Goal: Use online tool/utility: Utilize a website feature to perform a specific function

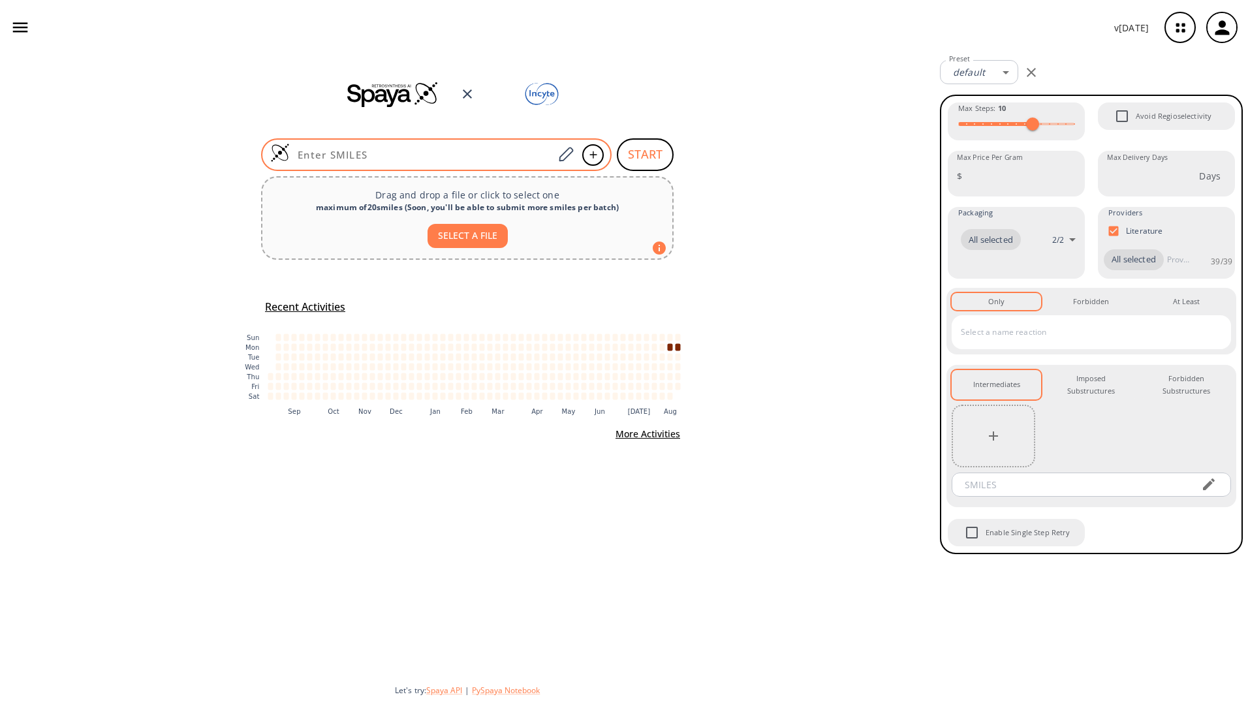
click at [452, 154] on input at bounding box center [422, 154] width 264 height 13
click at [476, 146] on div at bounding box center [436, 154] width 350 height 33
paste input "CC(=O)OC1CN2CCC1CC2"
type input "CC(=O)OC1CN2CCC1CC2"
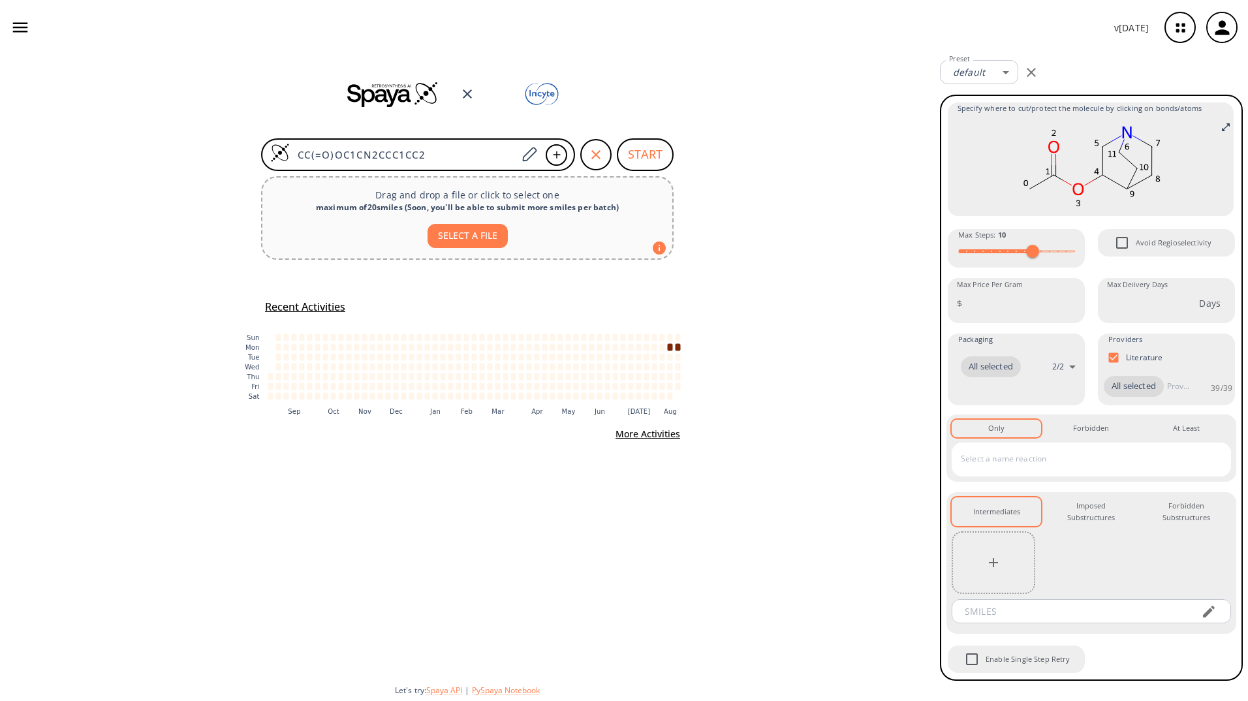
click at [779, 272] on div "CC(=O)OC1CN2CCC1CC2 START Drag and drop a file or click to select one maximum o…" at bounding box center [467, 378] width 935 height 646
type input "7"
drag, startPoint x: 1029, startPoint y: 251, endPoint x: 1011, endPoint y: 252, distance: 18.3
click at [1011, 252] on span at bounding box center [1007, 251] width 13 height 13
click at [647, 156] on button "START" at bounding box center [645, 154] width 57 height 33
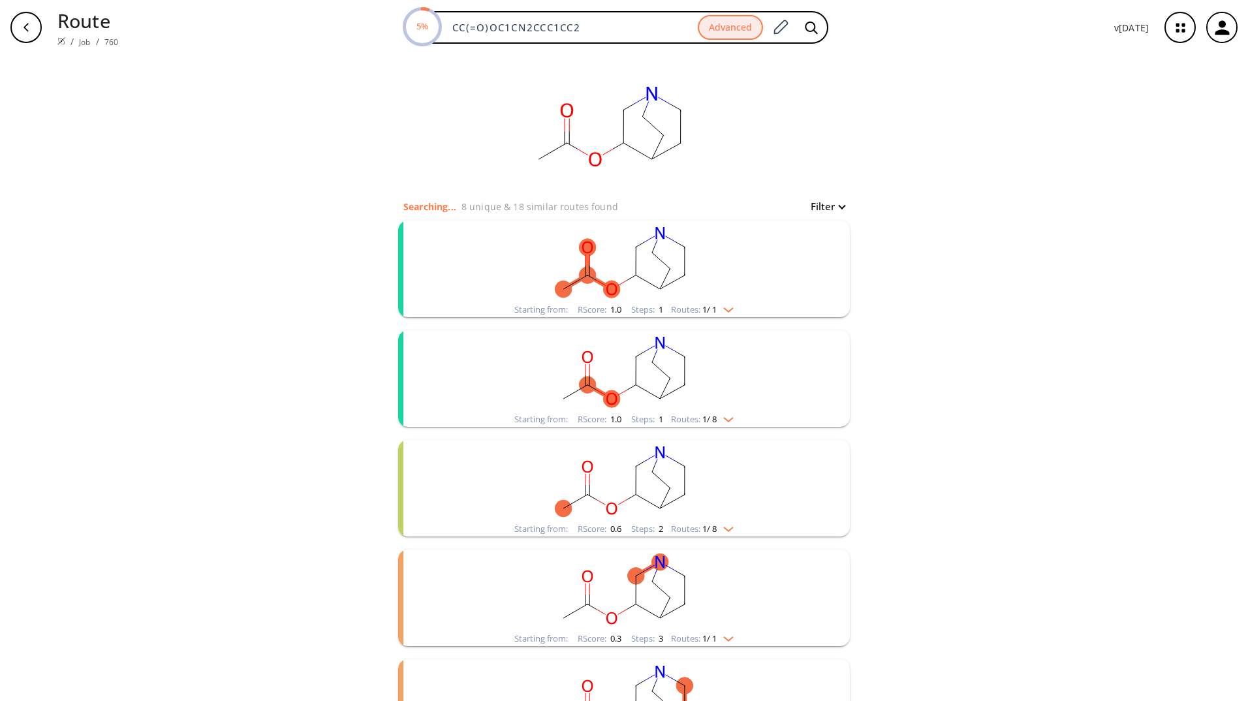
click at [729, 308] on img "clusters" at bounding box center [725, 307] width 17 height 10
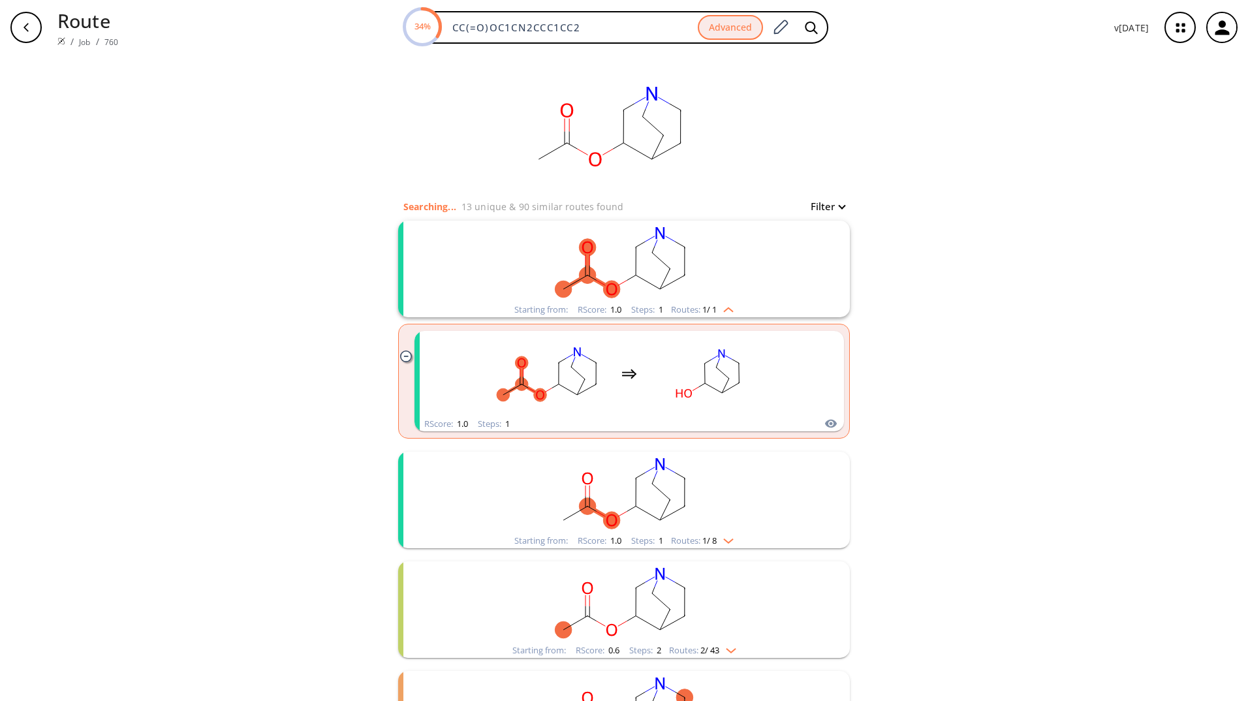
click at [23, 28] on icon "button" at bounding box center [26, 27] width 10 height 10
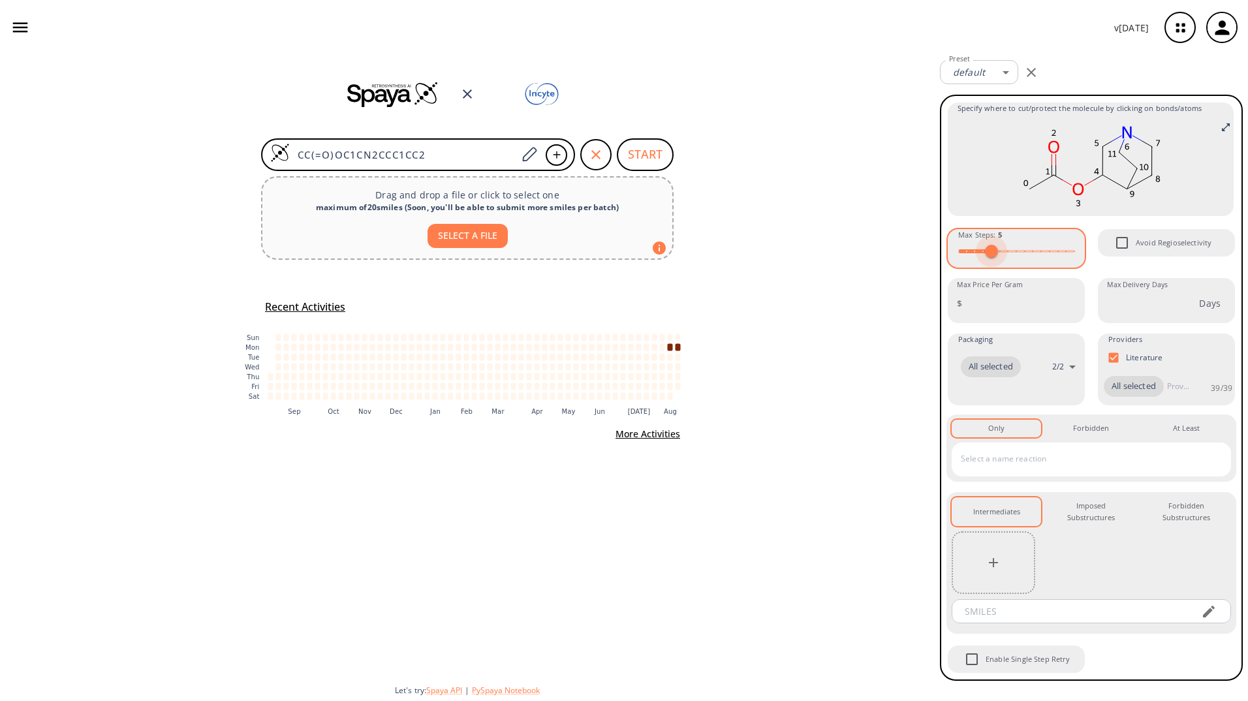
type input "8"
drag, startPoint x: 1030, startPoint y: 251, endPoint x: 1015, endPoint y: 251, distance: 15.7
click at [1015, 251] on span at bounding box center [1016, 251] width 13 height 13
click at [990, 563] on icon "button" at bounding box center [993, 562] width 9 height 9
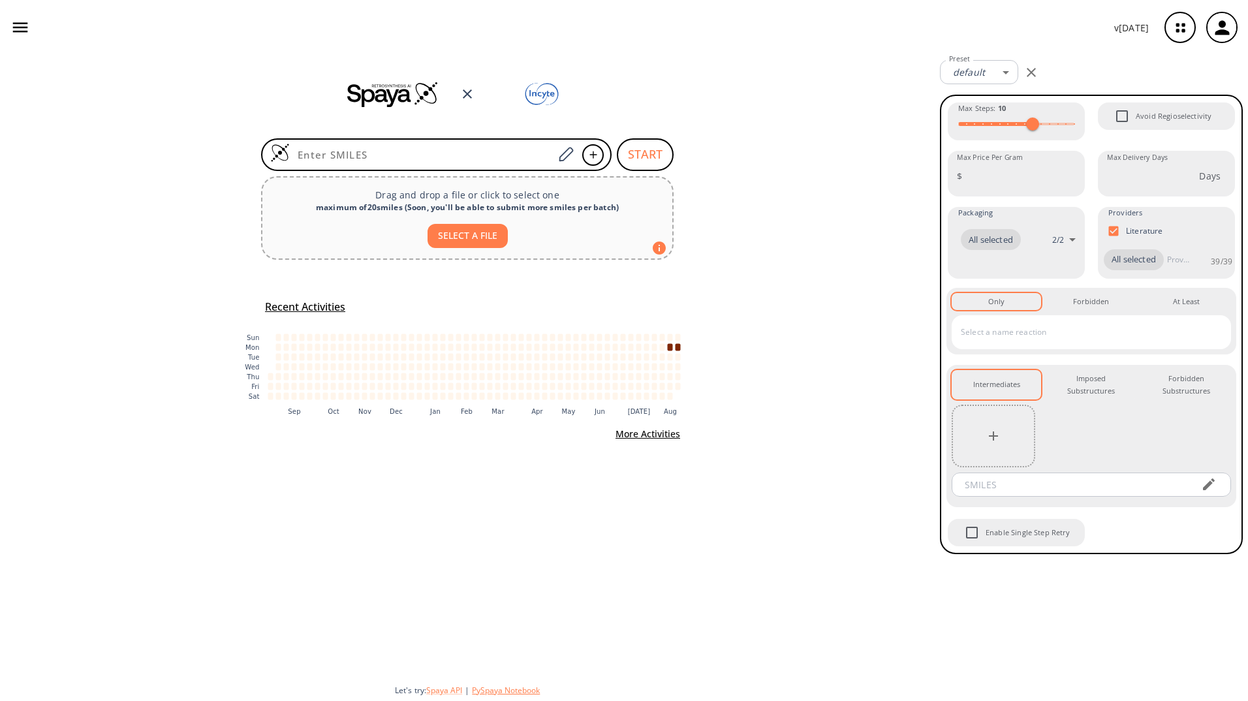
click at [501, 692] on button "PySpaya Notebook" at bounding box center [506, 690] width 68 height 11
type input "7"
drag, startPoint x: 1030, startPoint y: 121, endPoint x: 1007, endPoint y: 123, distance: 22.9
click at [1007, 123] on span at bounding box center [1007, 123] width 13 height 13
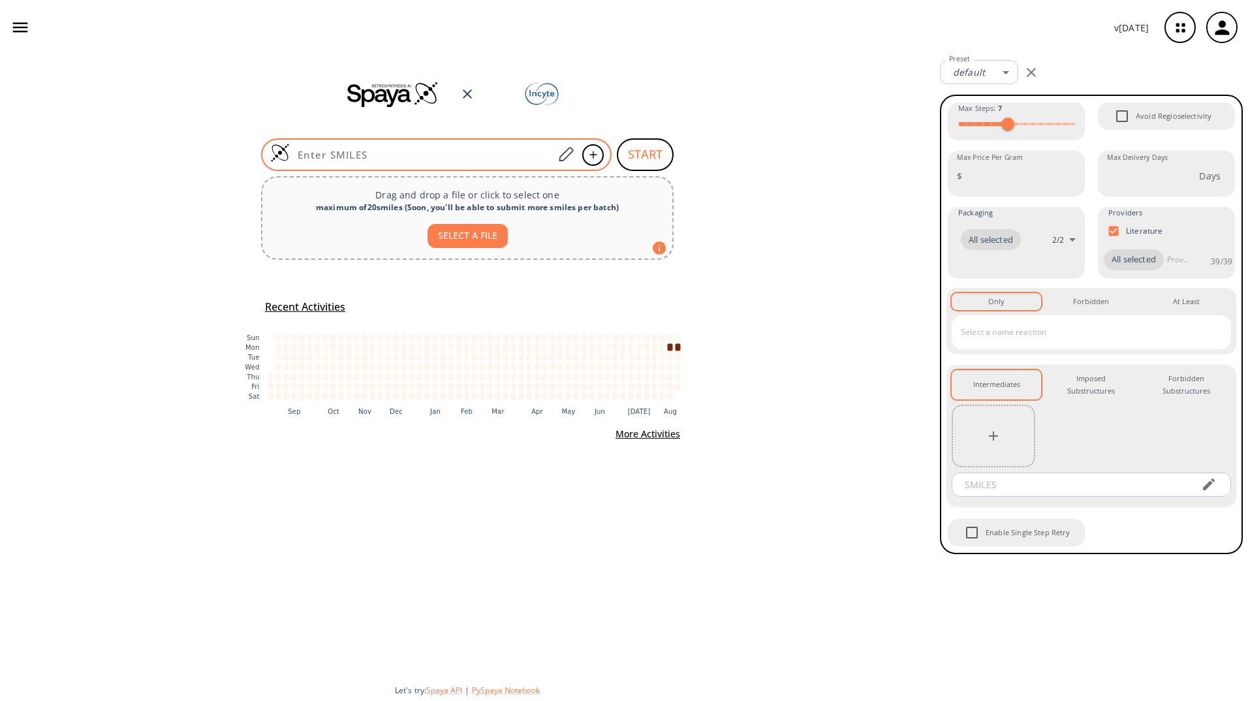
click at [394, 149] on input at bounding box center [422, 154] width 264 height 13
paste input "CC(=O)OC1CN2CCC1CC2"
type input "CC(=O)OC1CN2CCC1CC2"
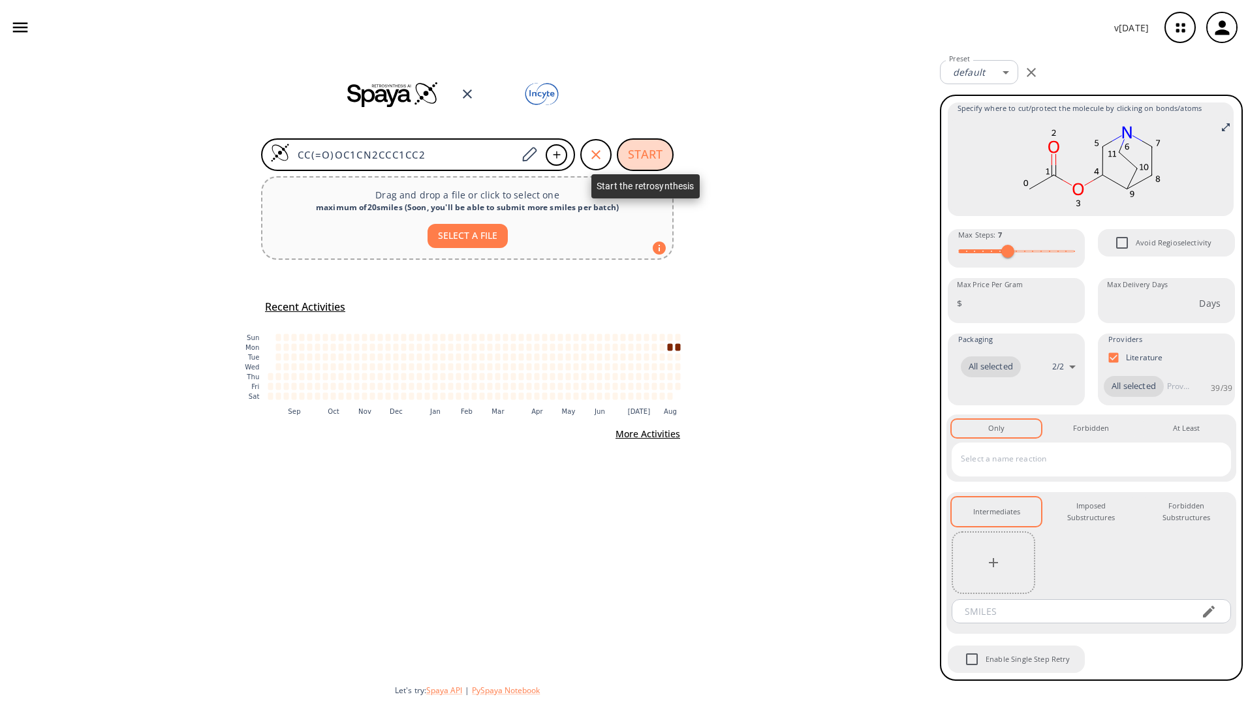
click at [639, 156] on button "START" at bounding box center [645, 154] width 57 height 33
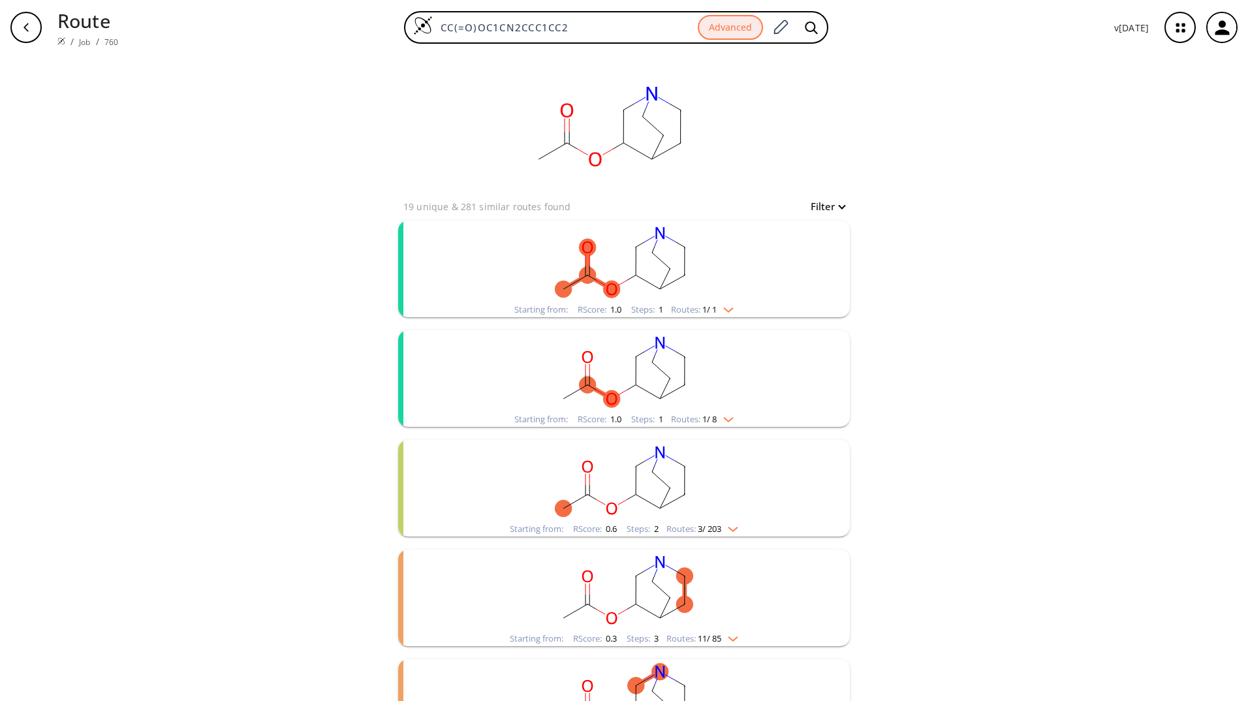
click at [742, 319] on li "Starting from: RScore : 1.0 Steps : 1 Routes: 1 / 1" at bounding box center [624, 269] width 452 height 110
click at [718, 311] on img "clusters" at bounding box center [725, 307] width 17 height 10
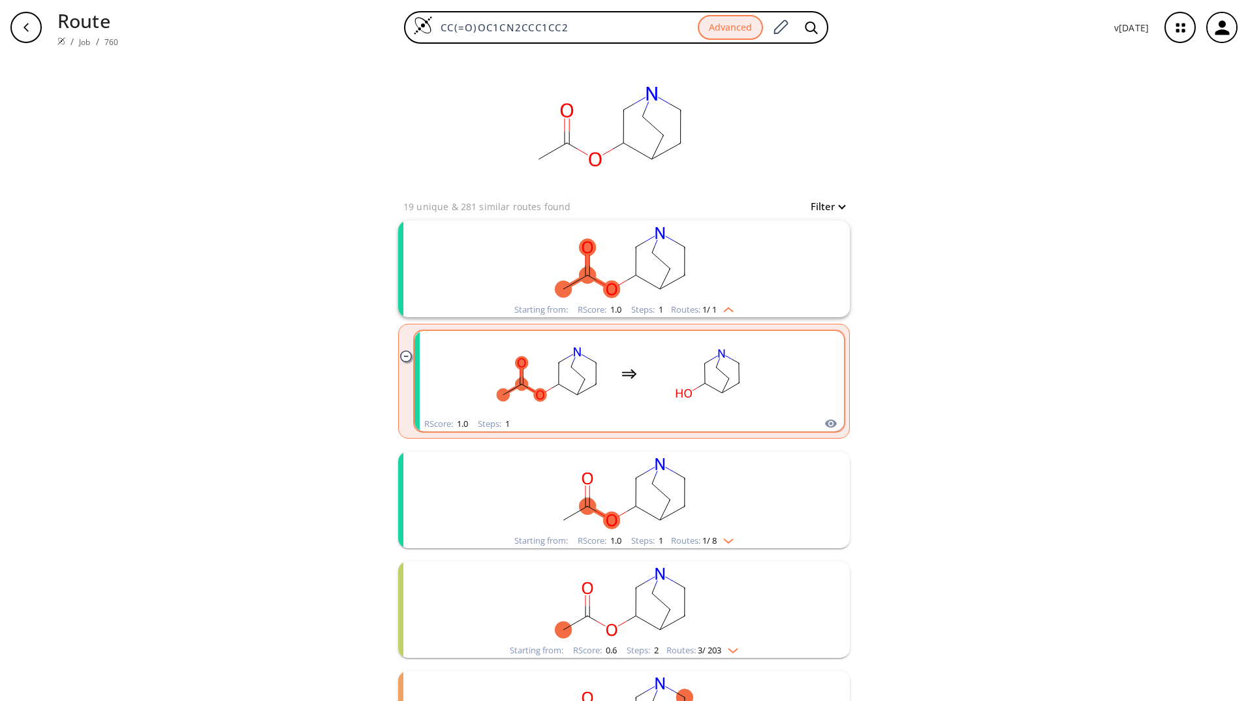
click at [635, 355] on div "clusters" at bounding box center [629, 373] width 277 height 85
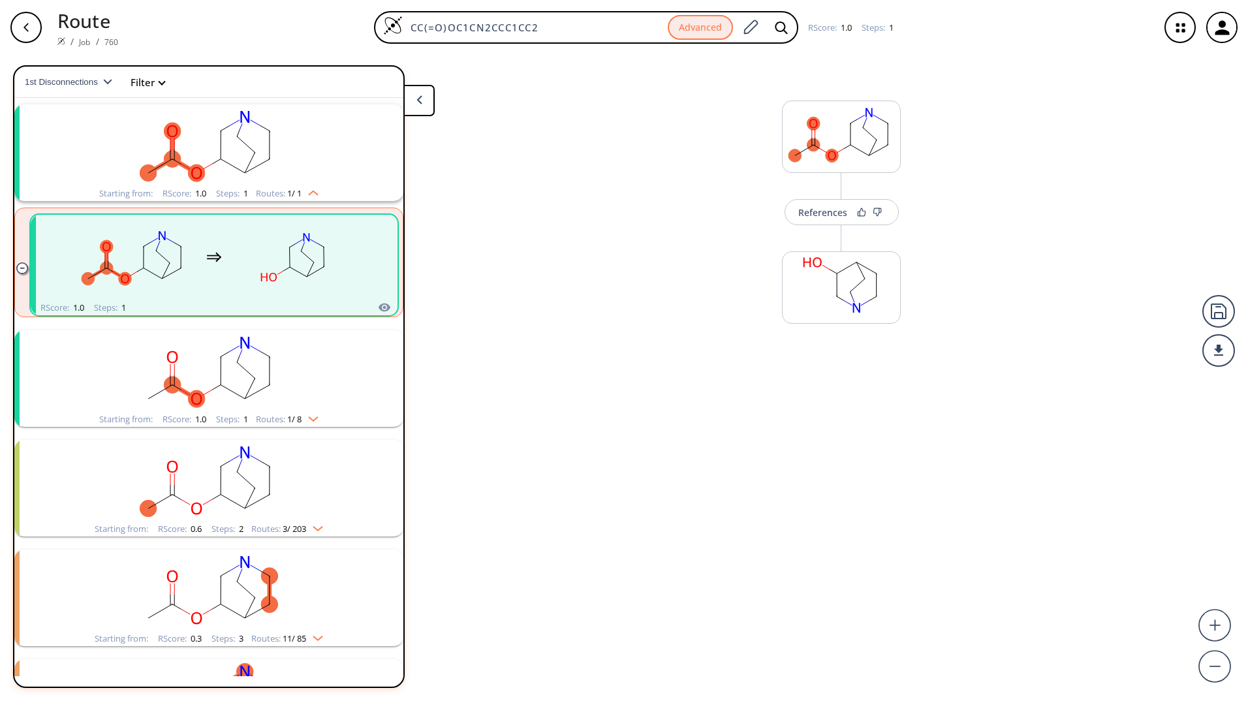
scroll to position [30, 0]
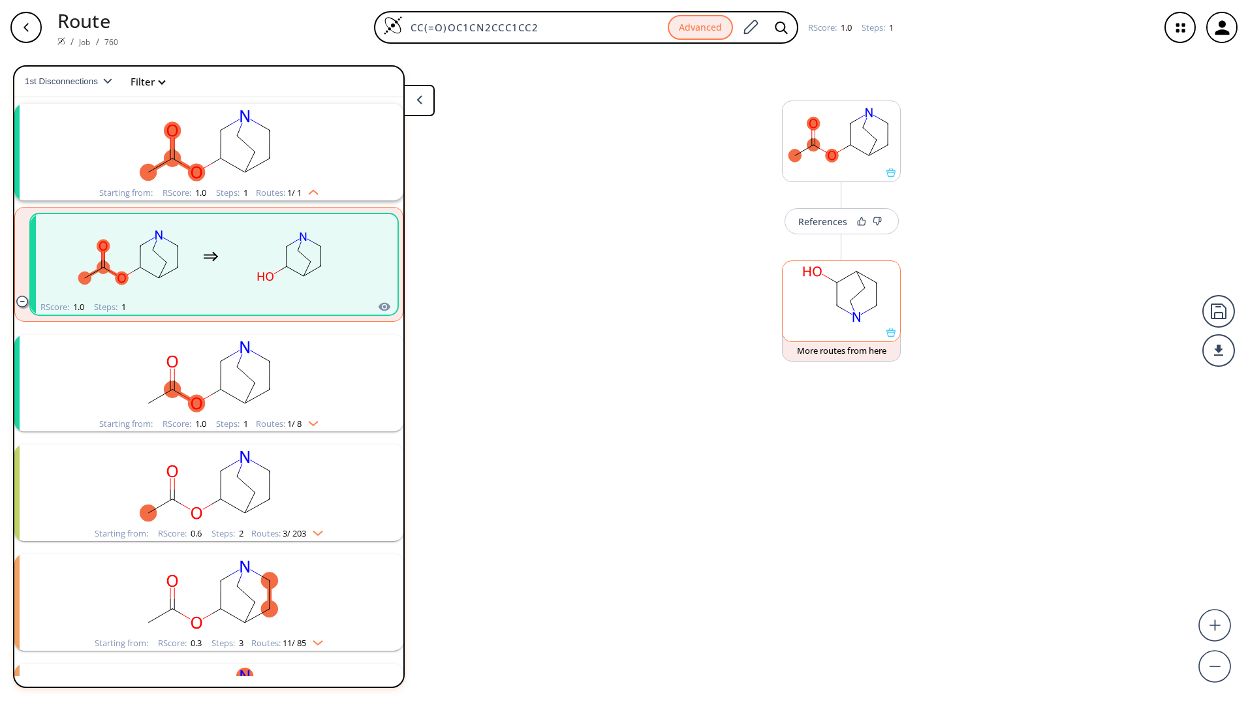
click at [809, 316] on rect at bounding box center [840, 294] width 117 height 67
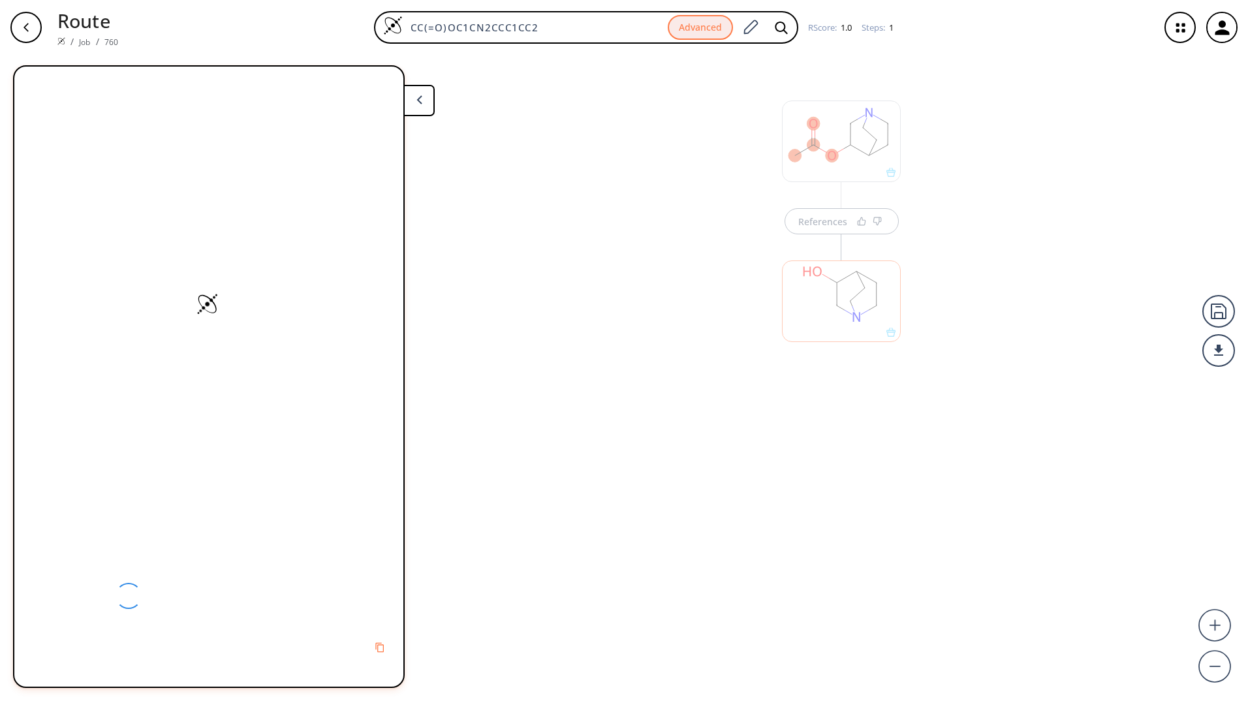
scroll to position [0, 0]
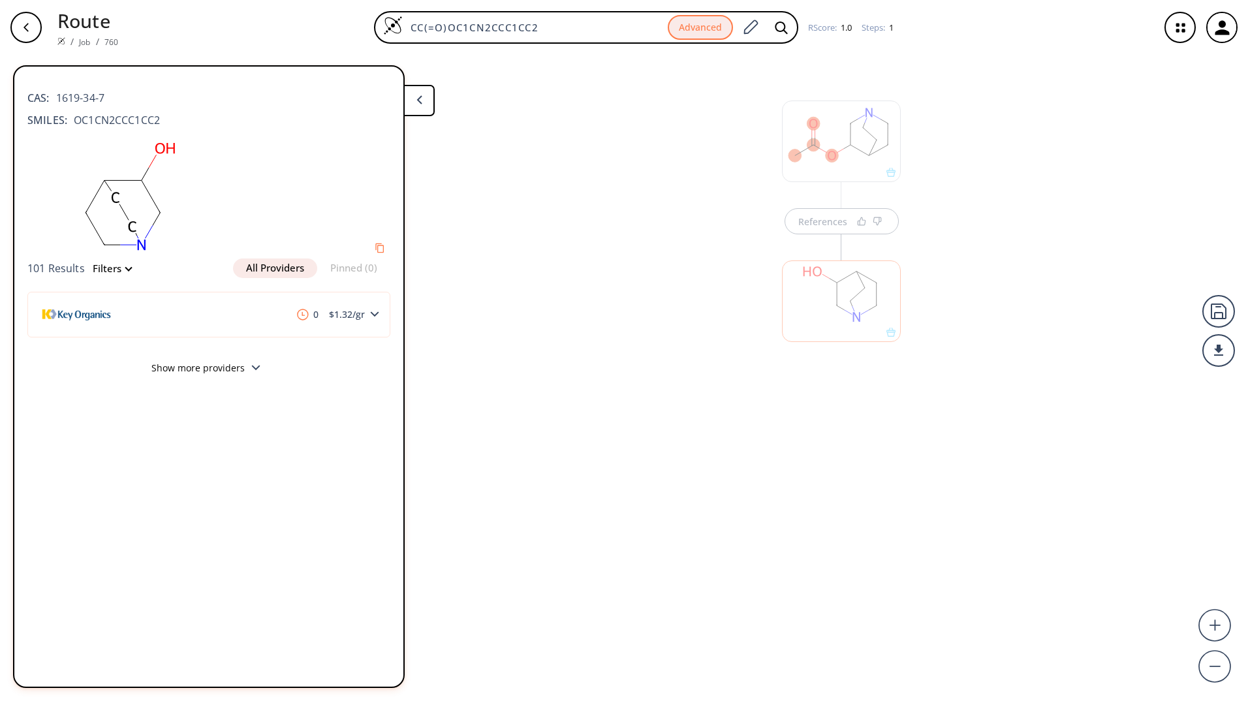
click at [85, 266] on button "Filters" at bounding box center [108, 269] width 46 height 10
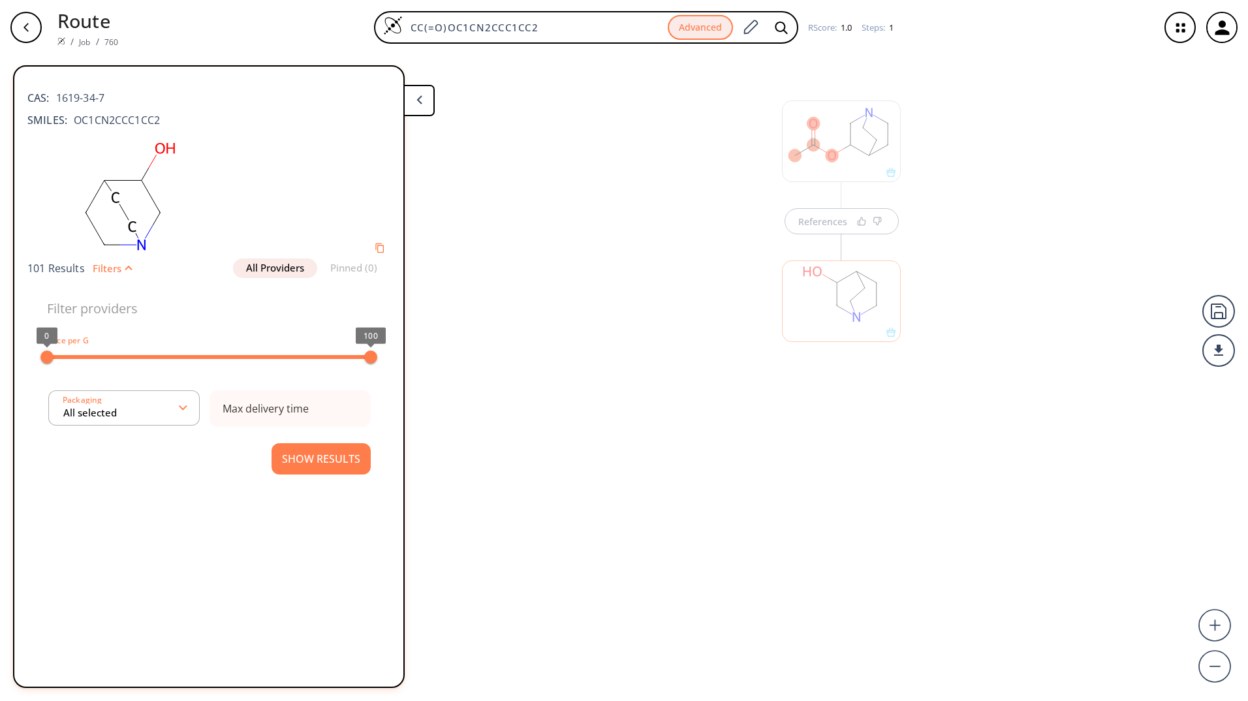
type input "All selected"
click at [420, 108] on button at bounding box center [418, 100] width 31 height 31
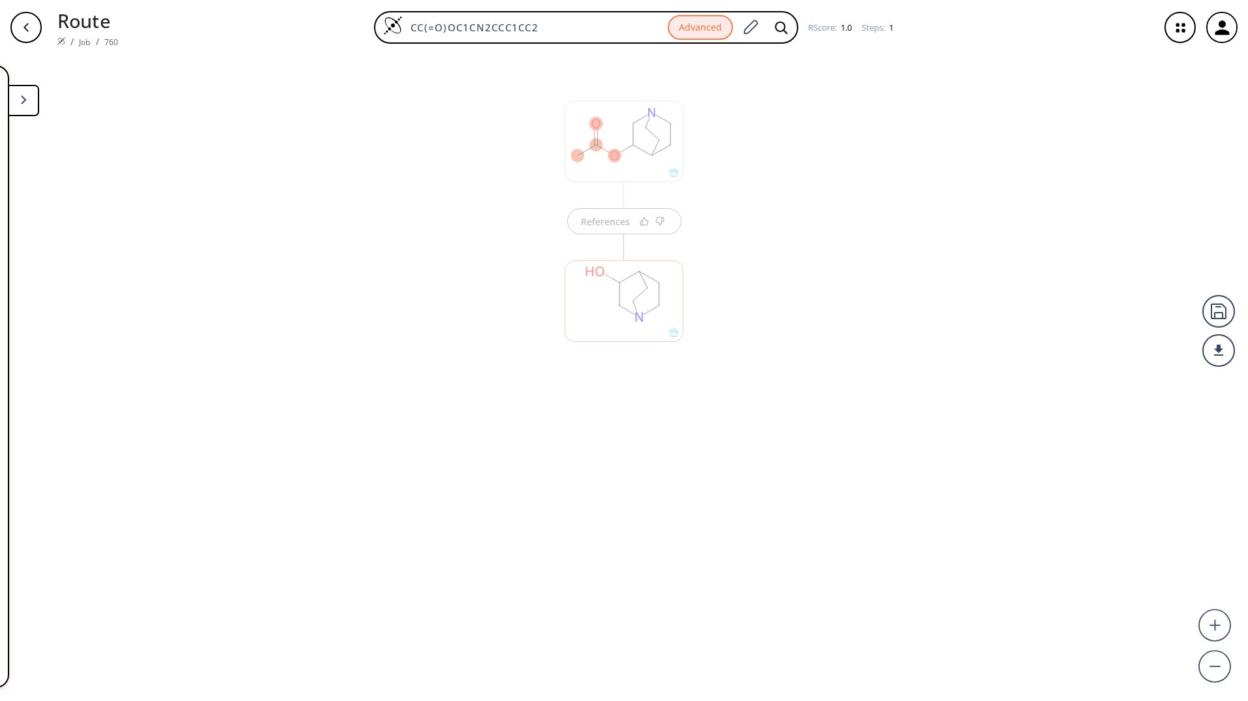
click at [28, 108] on button at bounding box center [23, 100] width 31 height 31
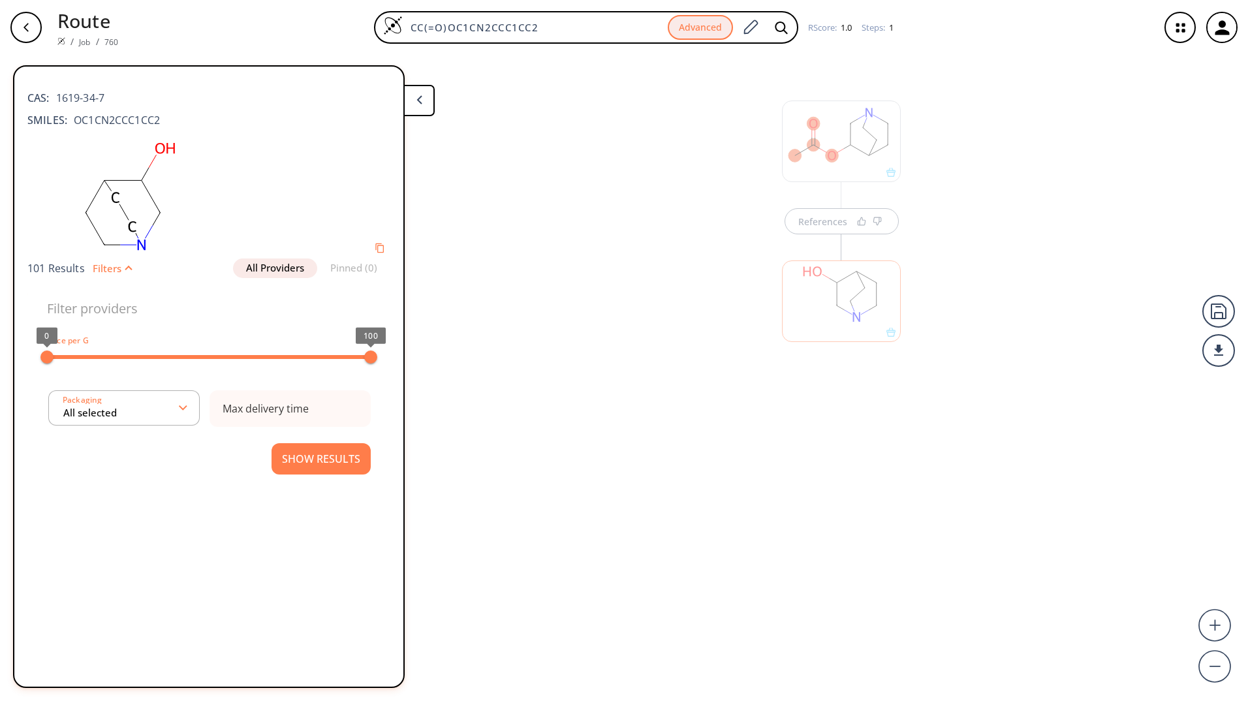
click at [20, 29] on div "button" at bounding box center [25, 27] width 31 height 31
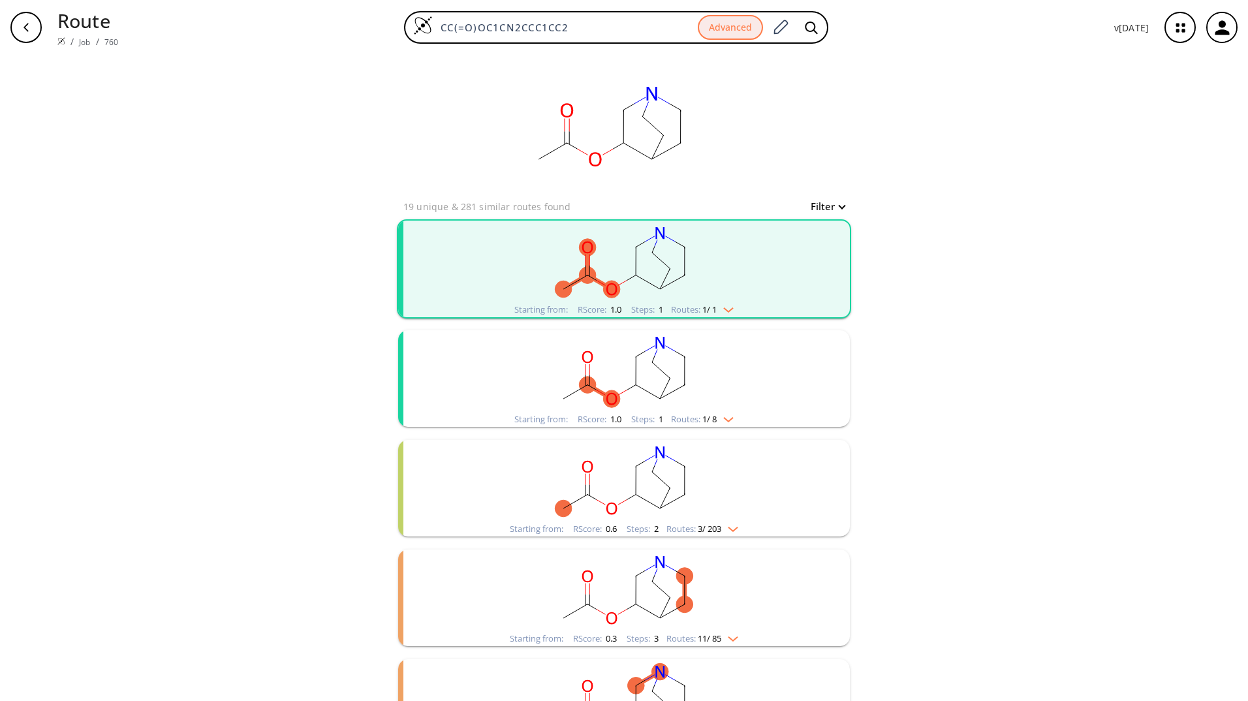
click at [31, 27] on div "button" at bounding box center [25, 27] width 31 height 31
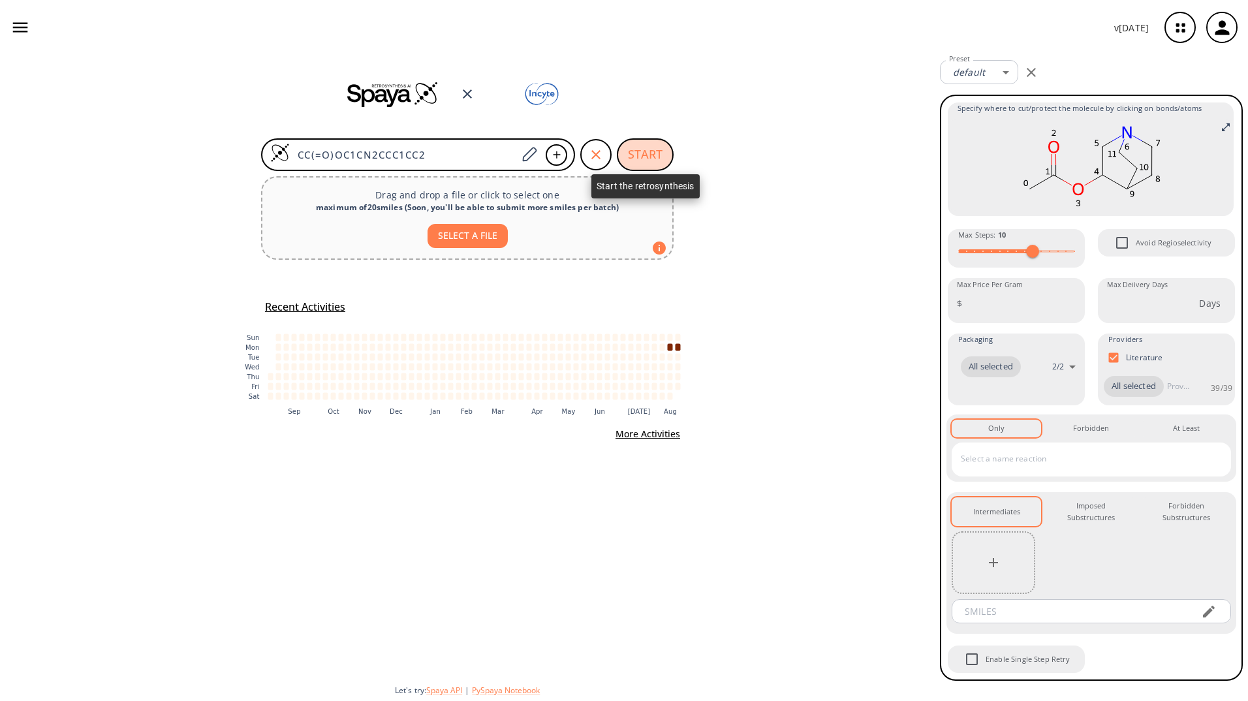
click at [633, 159] on button "START" at bounding box center [645, 154] width 57 height 33
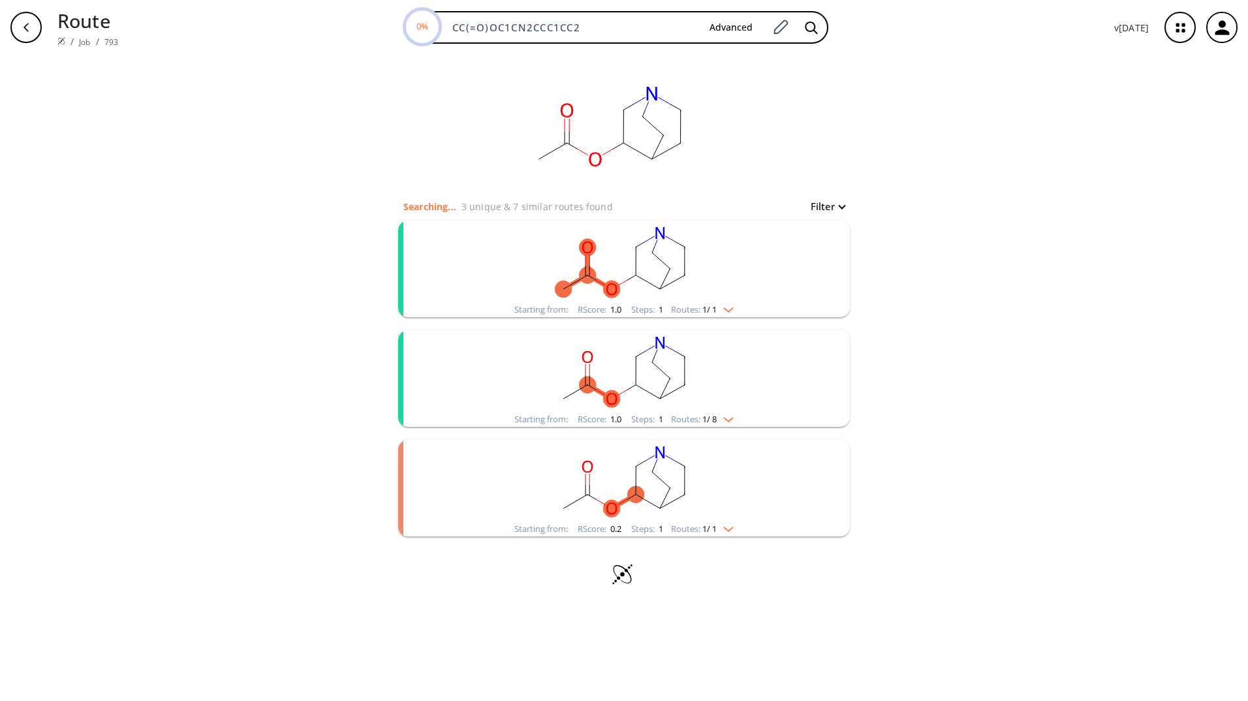
click at [733, 307] on img "clusters" at bounding box center [725, 307] width 17 height 10
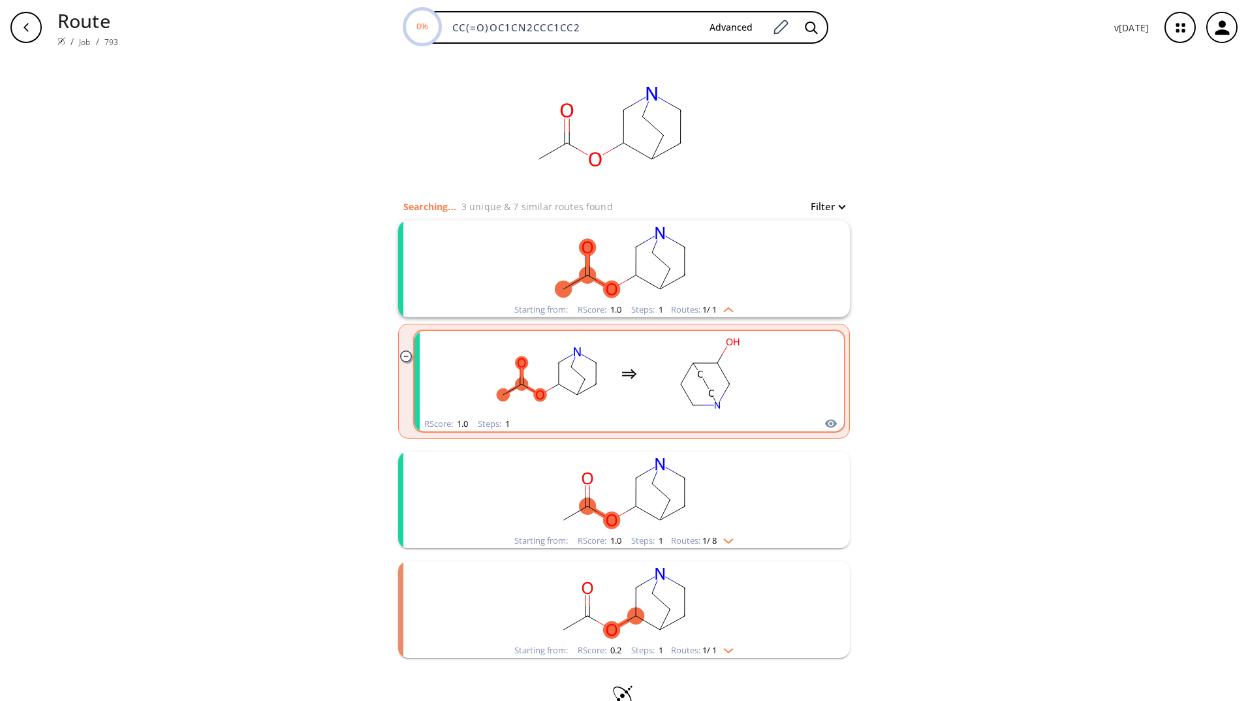
click at [650, 367] on rect "clusters" at bounding box center [708, 374] width 117 height 82
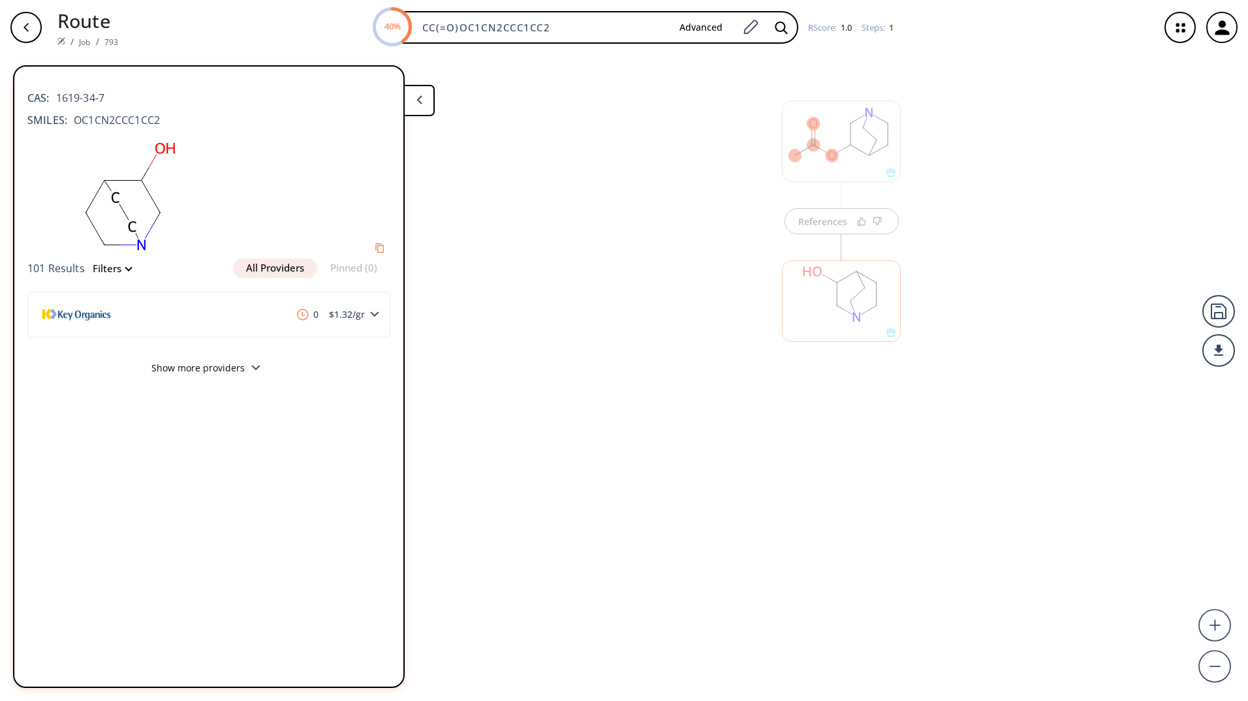
click at [30, 48] on div "Route / Job / 793 40% CC(=O)OC1CN2CCC1CC2 Advanced RScore : 1.0 Steps : 1" at bounding box center [624, 27] width 1248 height 55
click at [27, 27] on icon "button" at bounding box center [26, 27] width 10 height 10
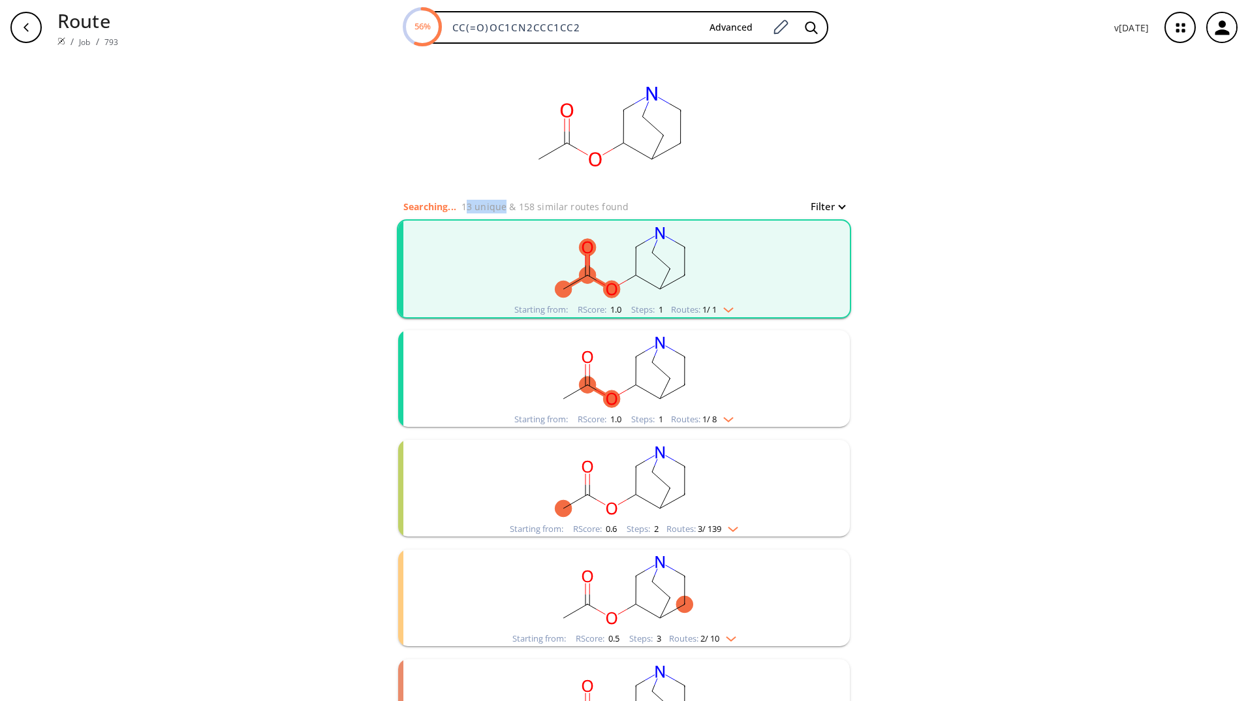
drag, startPoint x: 460, startPoint y: 208, endPoint x: 500, endPoint y: 203, distance: 40.1
click at [500, 203] on p "13 unique & 158 similar routes found" at bounding box center [544, 207] width 167 height 14
drag, startPoint x: 500, startPoint y: 203, endPoint x: 589, endPoint y: 209, distance: 89.0
click at [589, 209] on p "13 unique & 158 similar routes found" at bounding box center [544, 207] width 167 height 14
click at [835, 208] on button "Filter" at bounding box center [824, 207] width 42 height 10
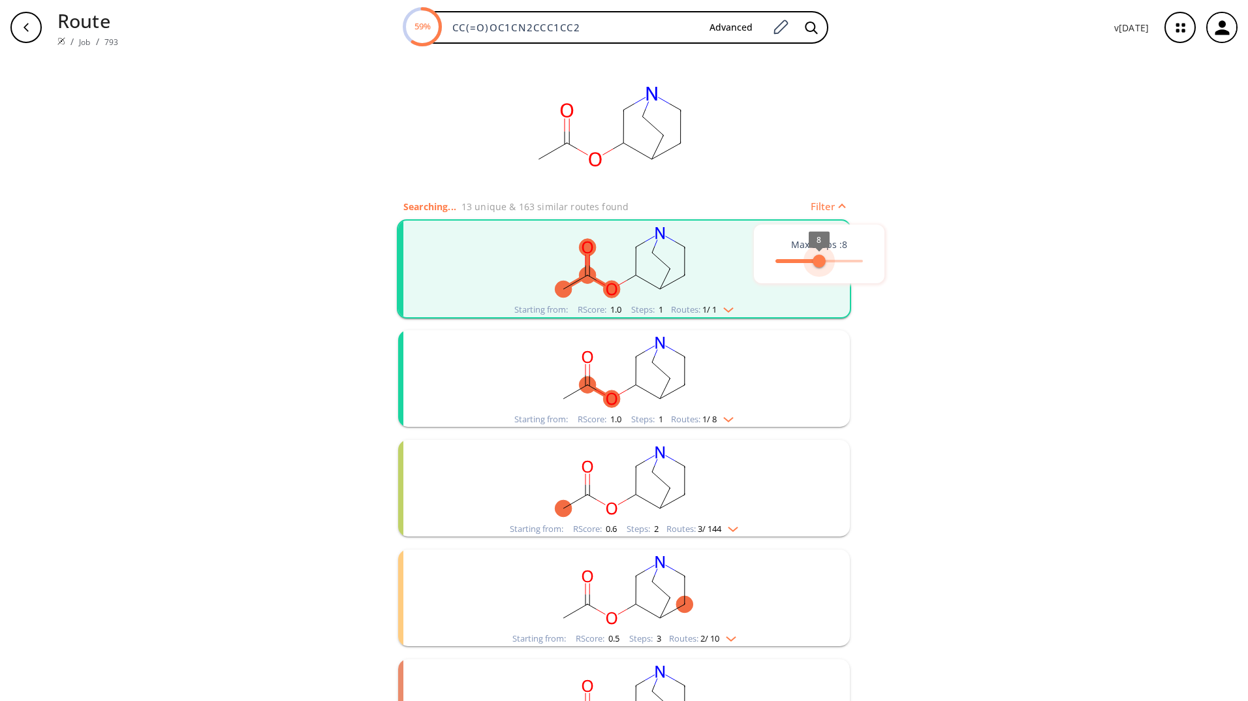
type input "5"
drag, startPoint x: 861, startPoint y: 261, endPoint x: 801, endPoint y: 260, distance: 60.7
click at [801, 260] on span "5" at bounding box center [800, 261] width 13 height 13
click at [283, 248] on div at bounding box center [624, 350] width 1248 height 701
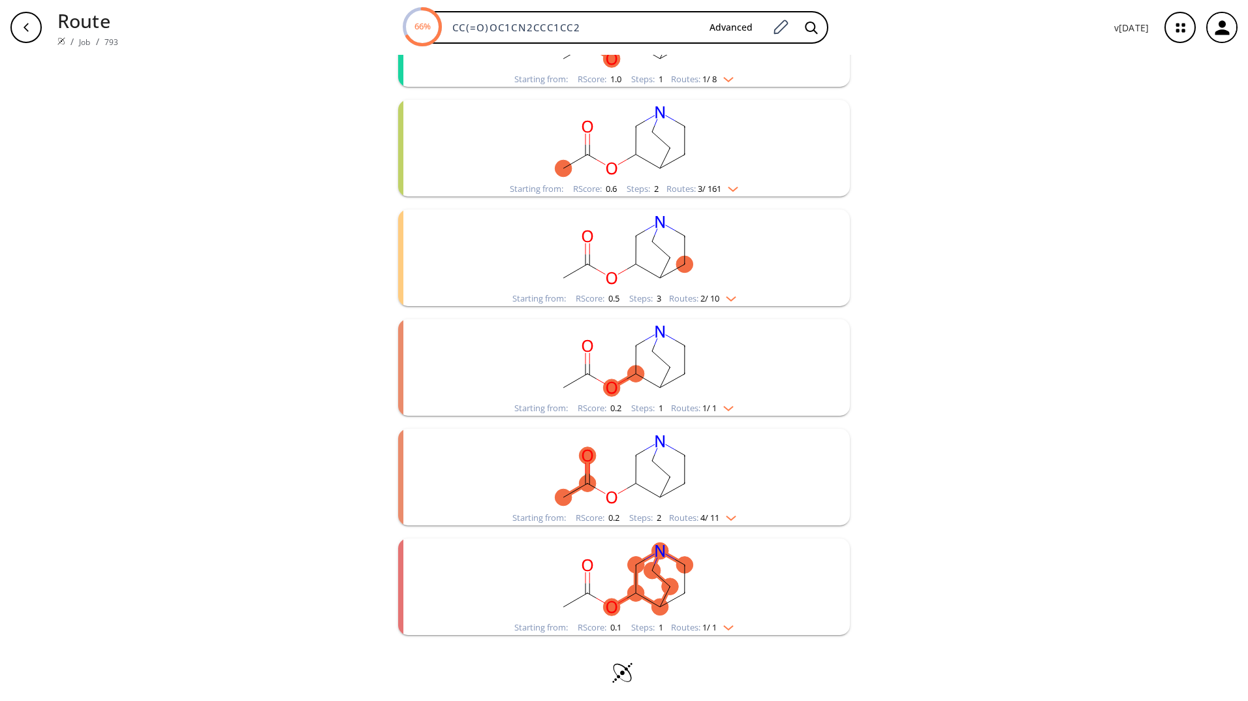
scroll to position [346, 0]
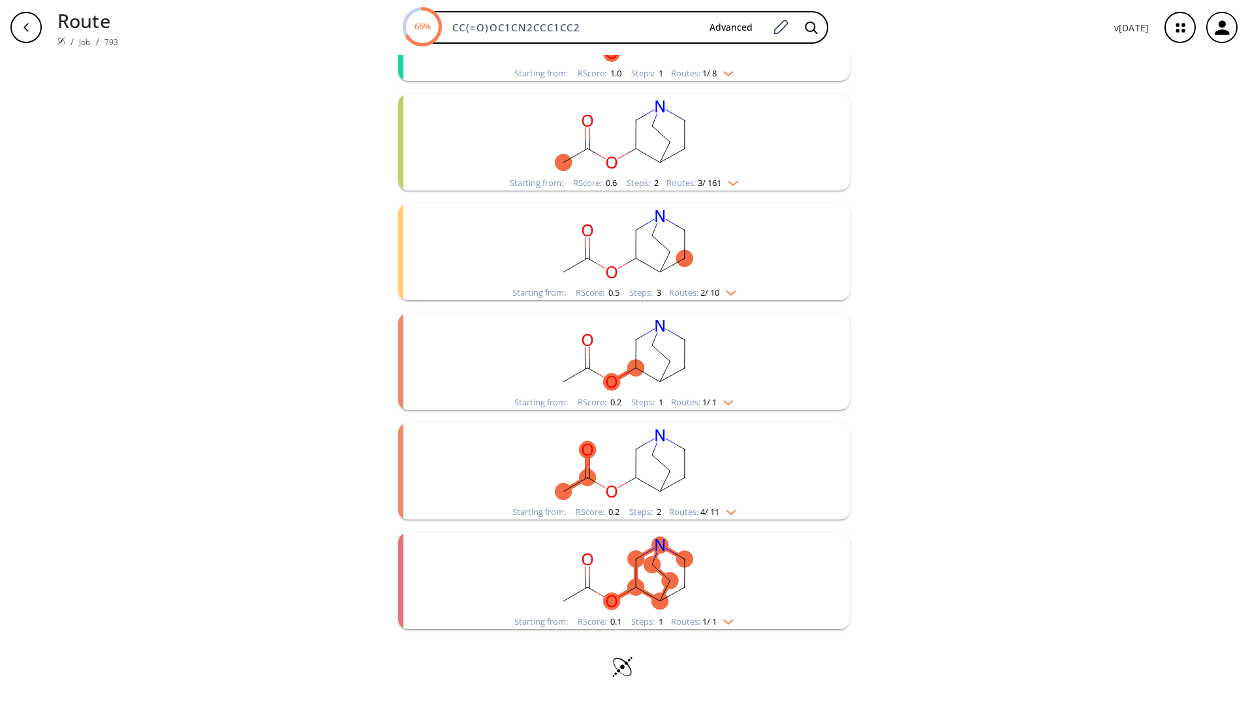
click at [771, 379] on rect "clusters" at bounding box center [623, 354] width 339 height 82
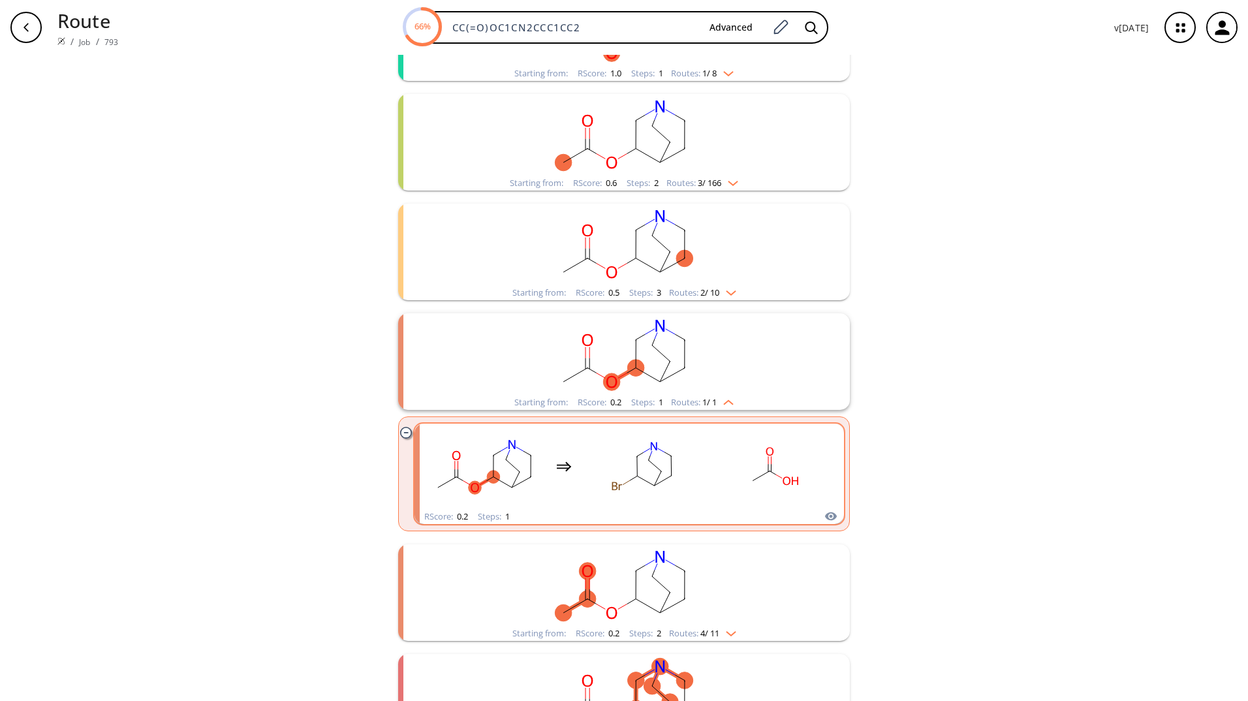
click at [670, 476] on ellipse "clusters" at bounding box center [672, 476] width 12 height 12
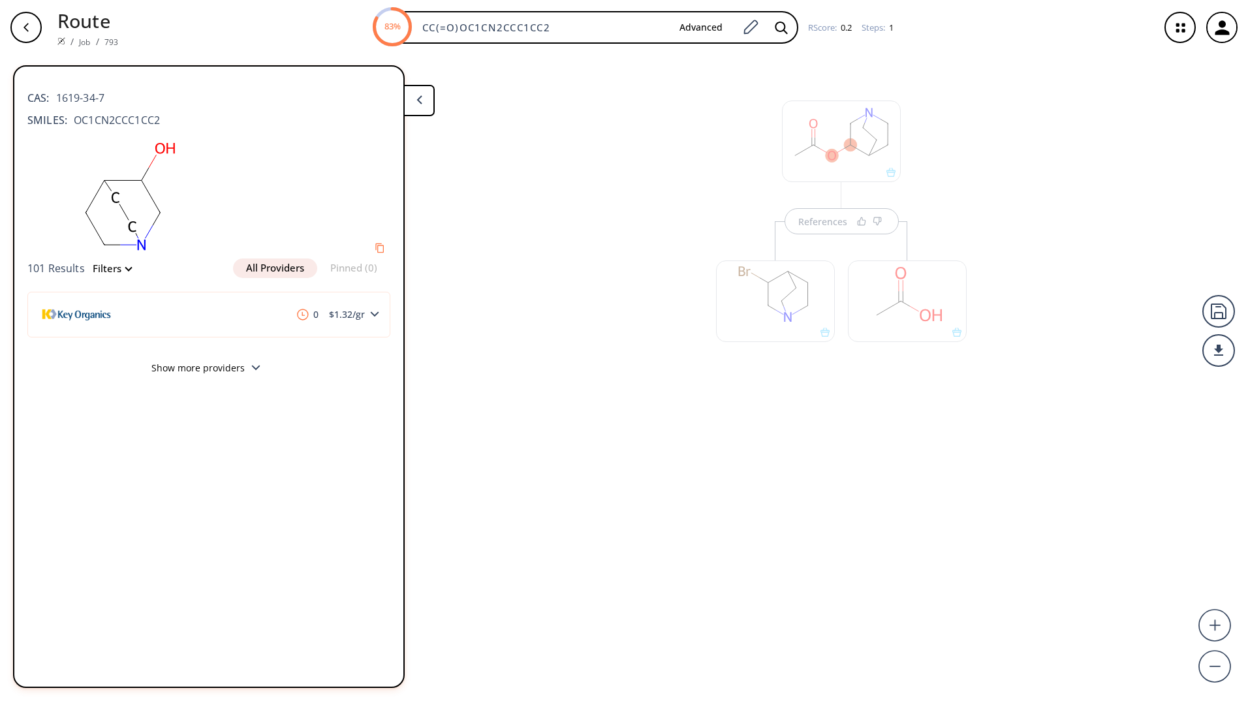
click at [38, 36] on div "button" at bounding box center [25, 27] width 31 height 31
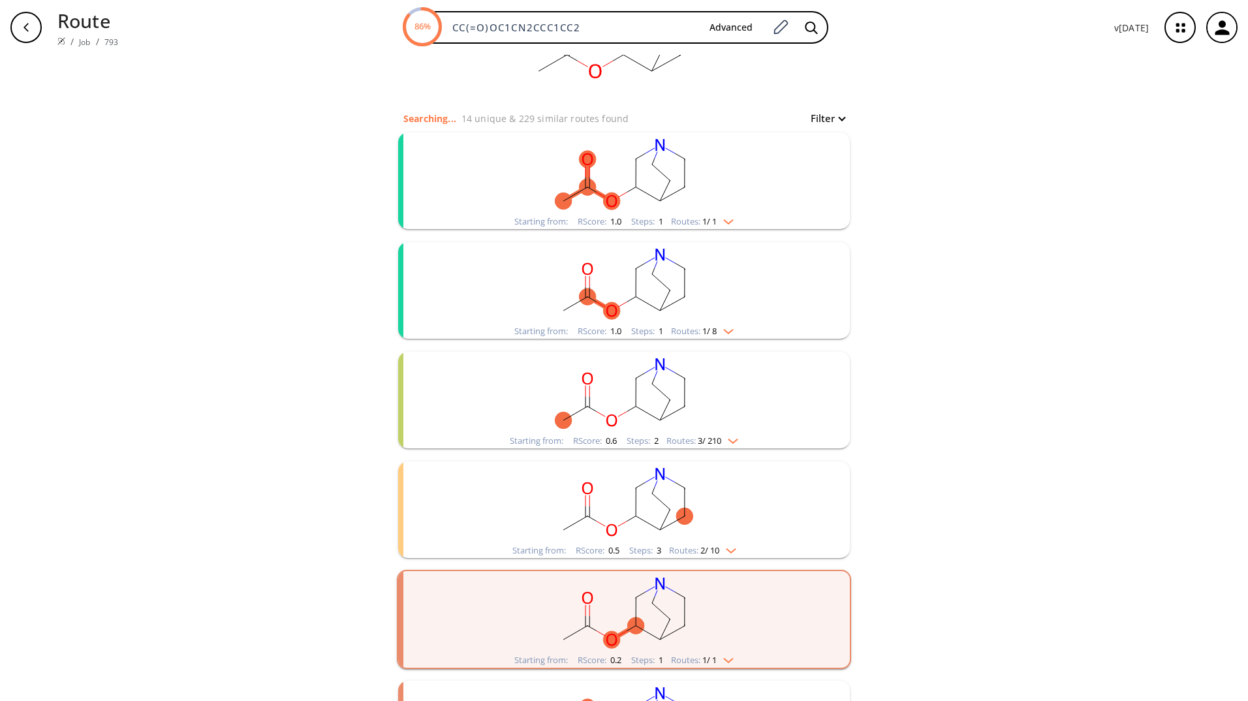
scroll to position [65, 0]
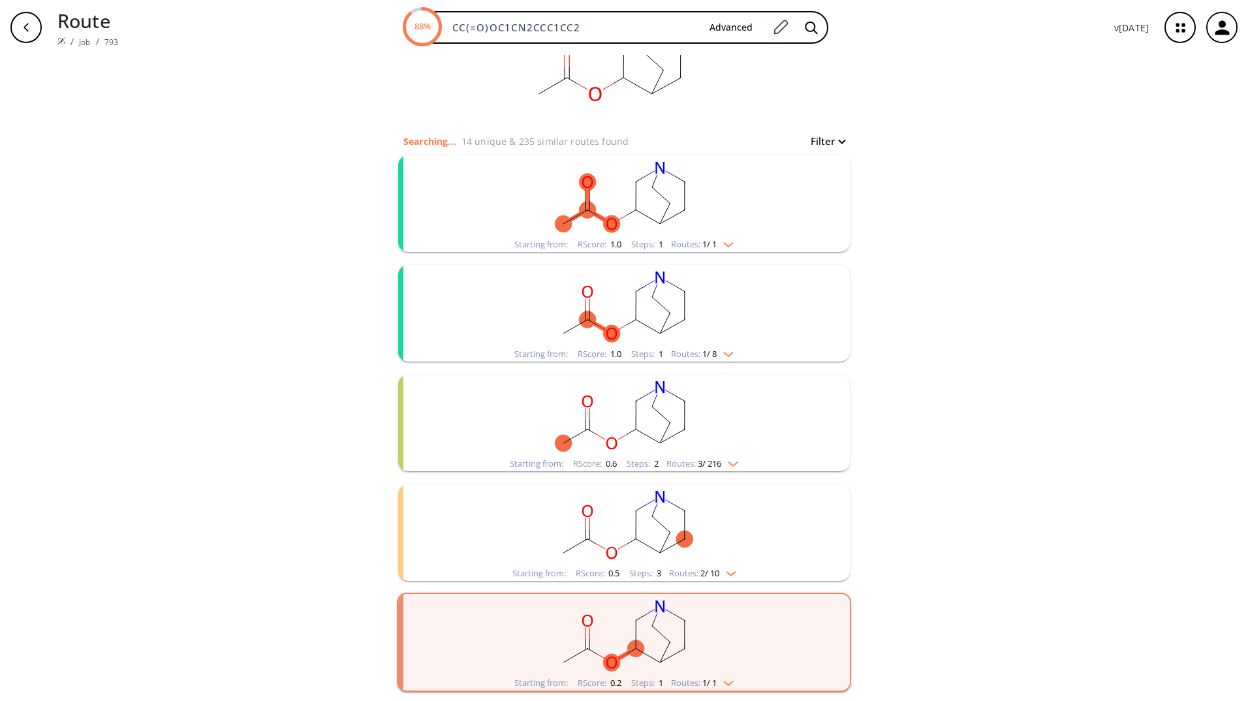
click at [732, 245] on img "clusters" at bounding box center [725, 242] width 17 height 10
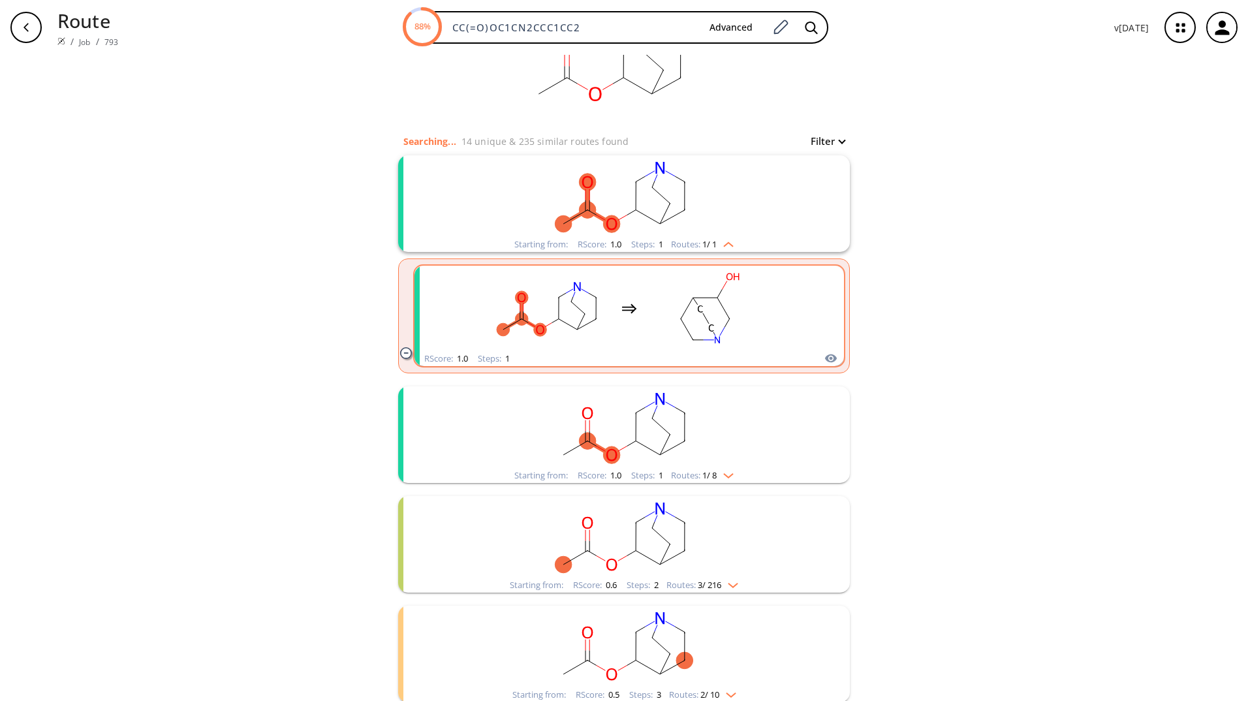
click at [782, 300] on div "clusters" at bounding box center [628, 308] width 429 height 85
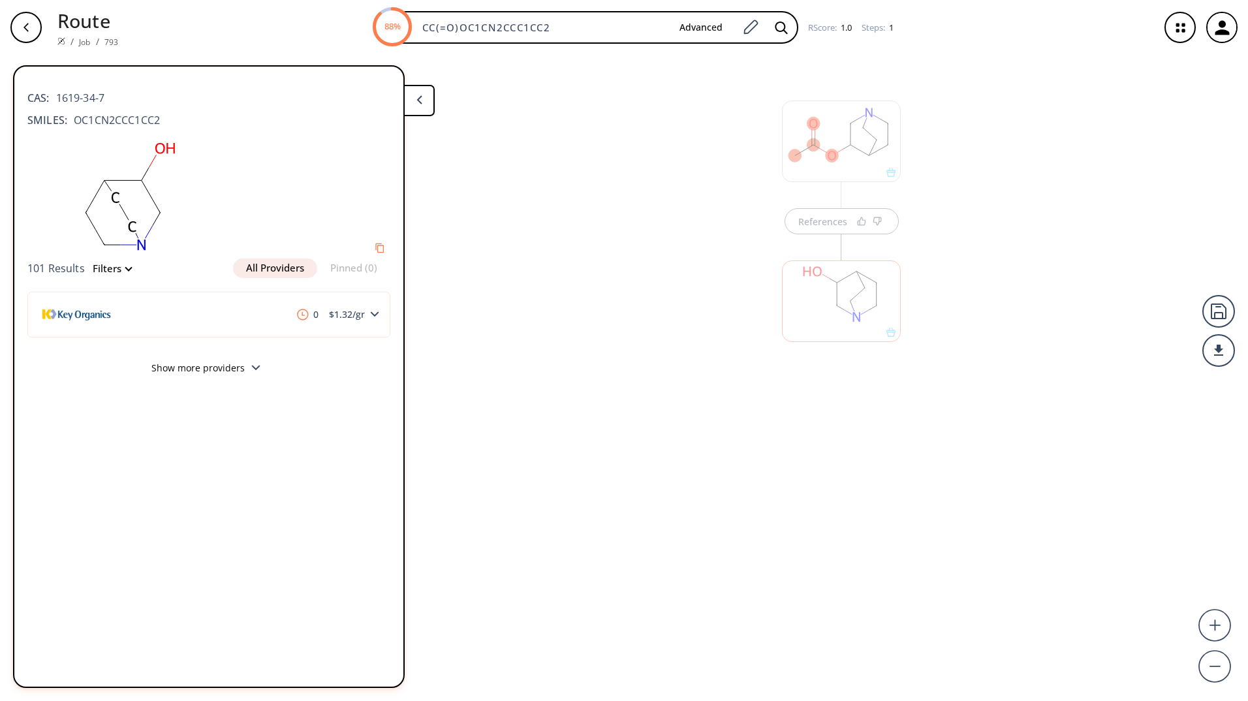
click at [27, 29] on icon "button" at bounding box center [25, 27] width 5 height 8
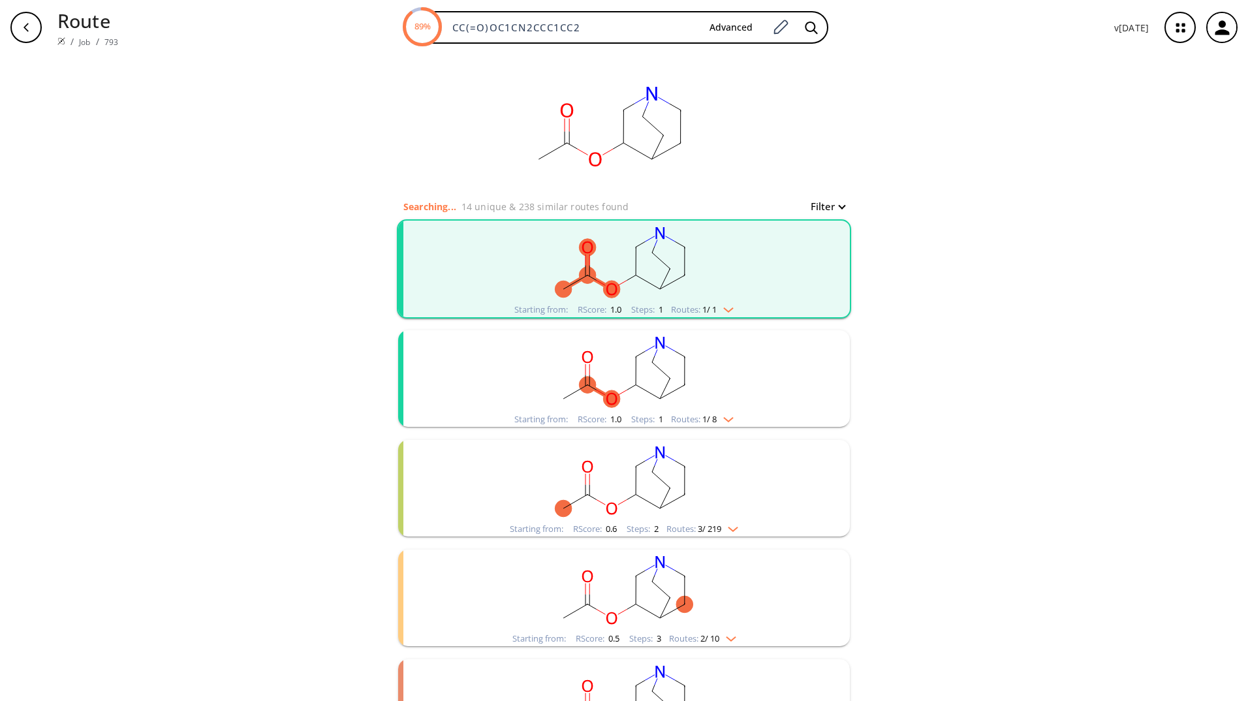
scroll to position [131, 0]
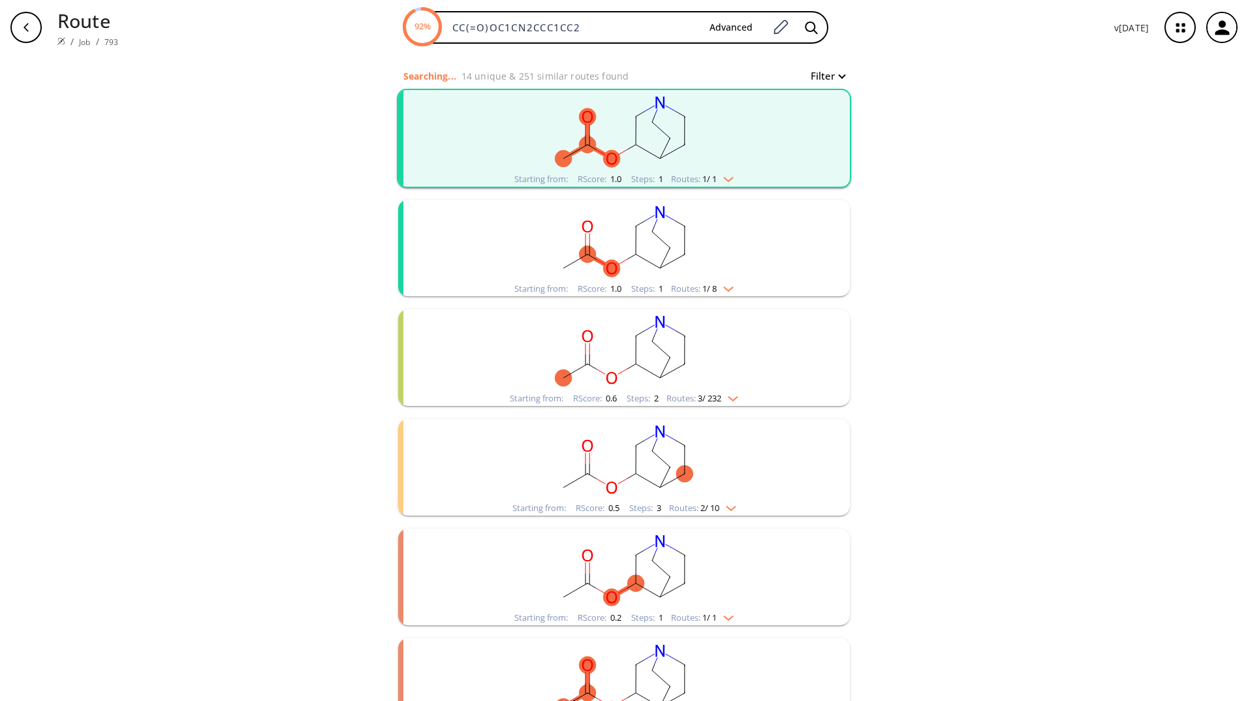
click at [723, 294] on div "Starting from: RScore : 1.0 Steps : 1 Routes: 1 / 8" at bounding box center [623, 288] width 239 height 15
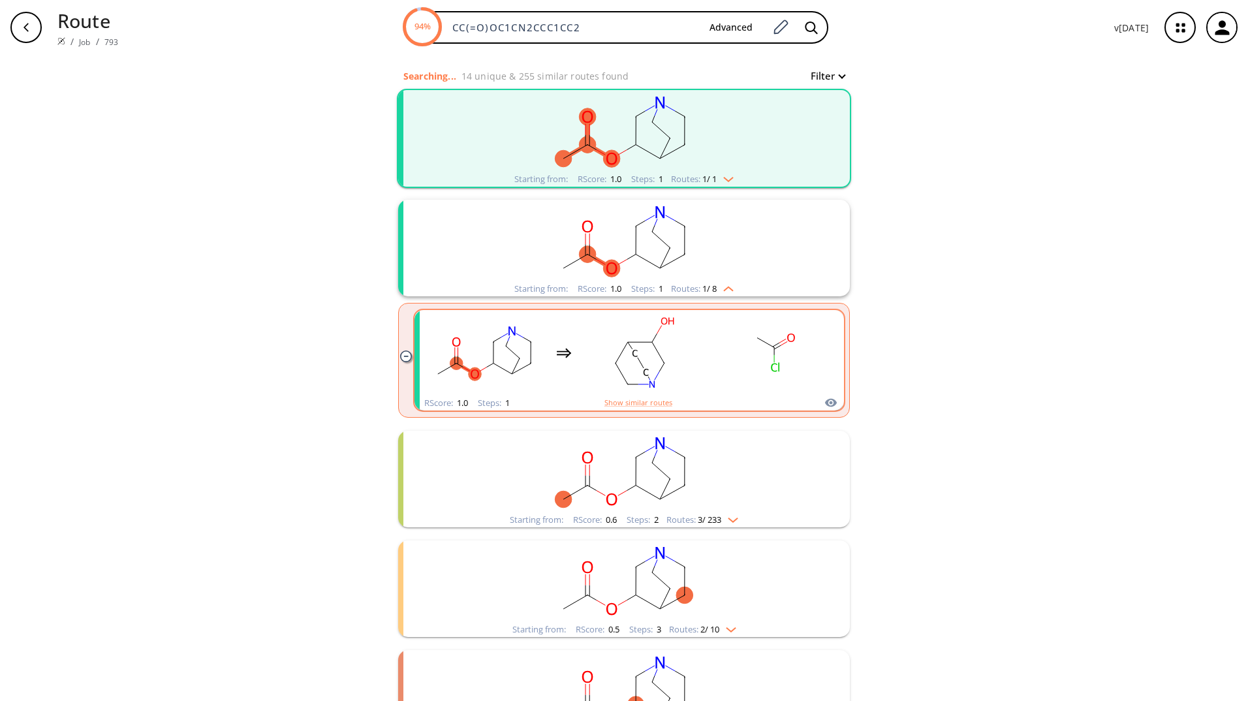
click at [727, 360] on rect "clusters" at bounding box center [773, 353] width 117 height 82
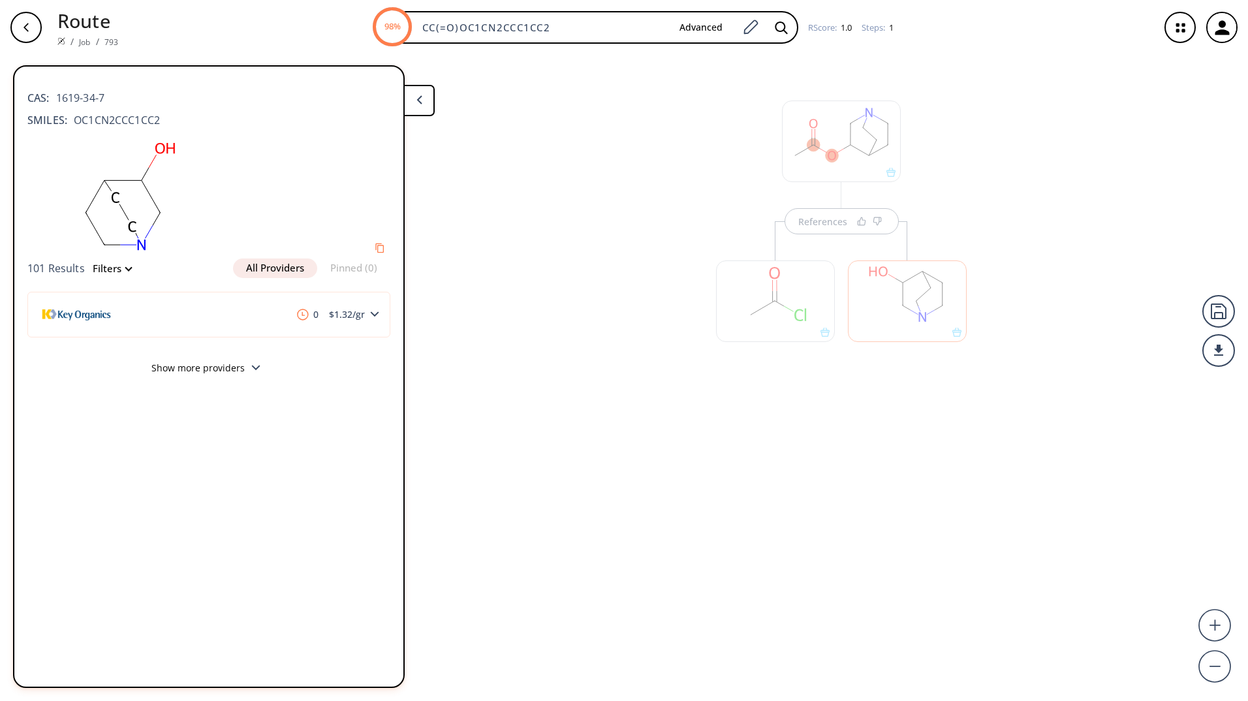
click at [25, 27] on icon "button" at bounding box center [25, 27] width 5 height 8
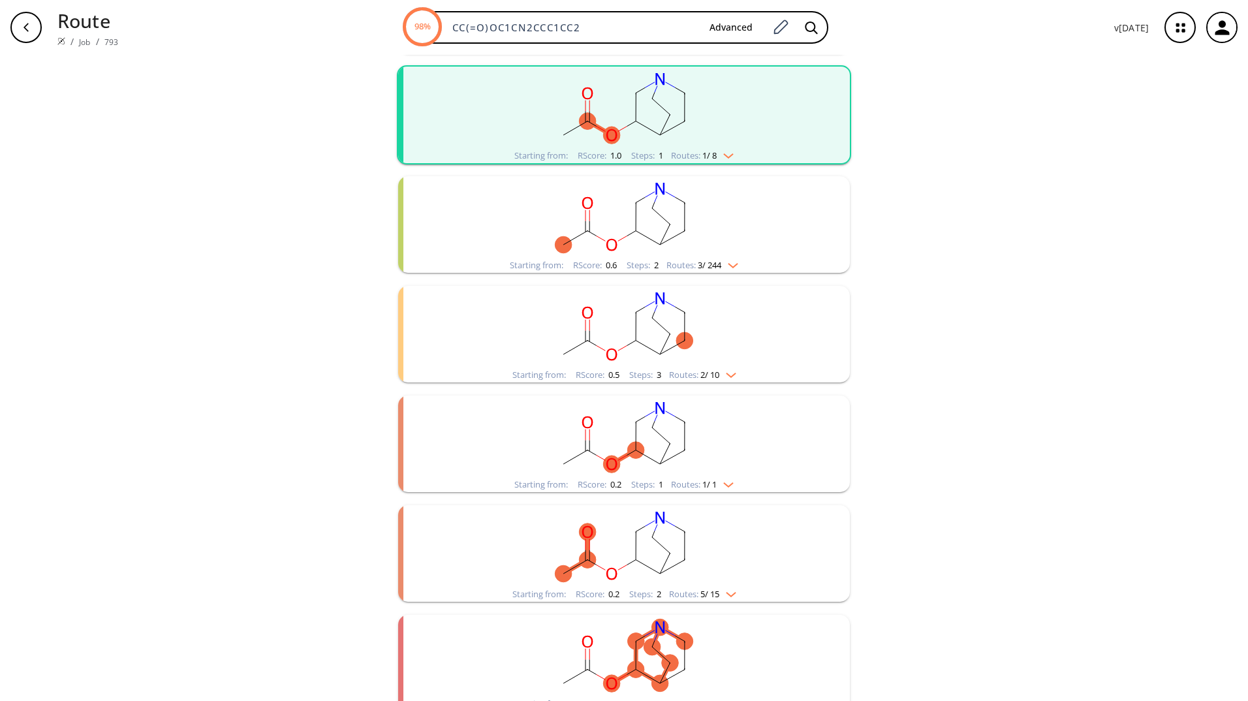
scroll to position [346, 0]
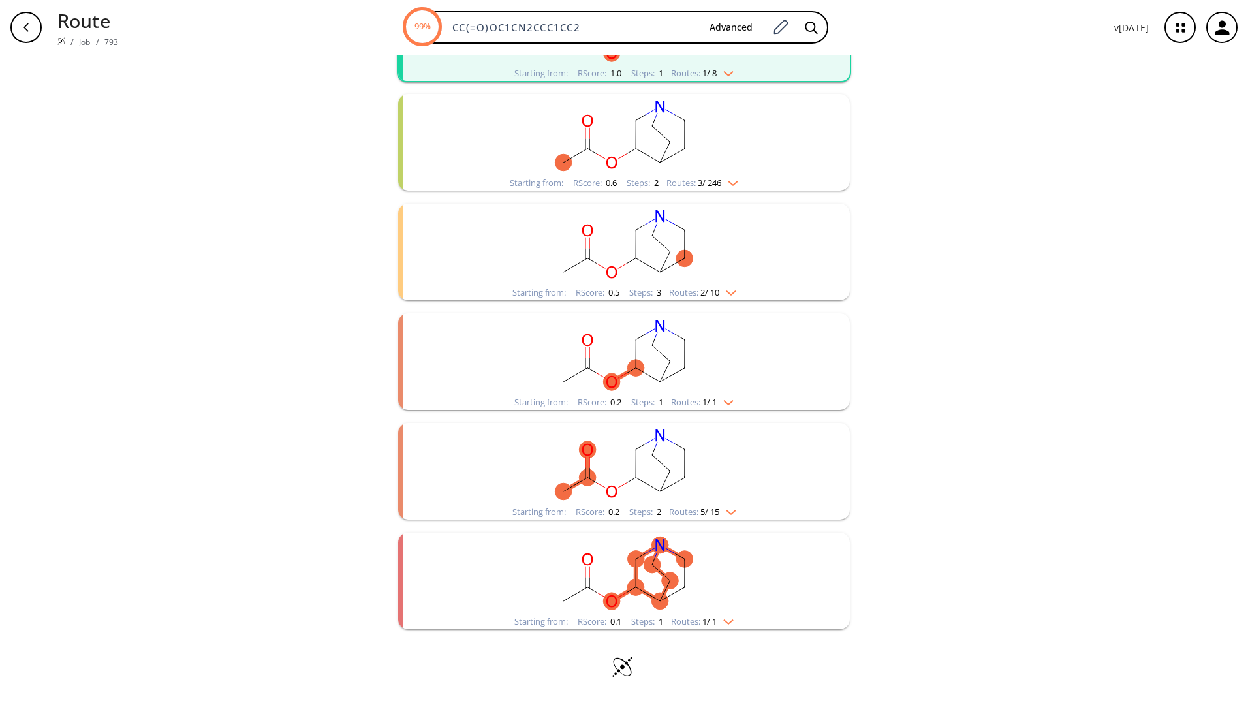
click at [733, 506] on img "clusters" at bounding box center [727, 509] width 17 height 10
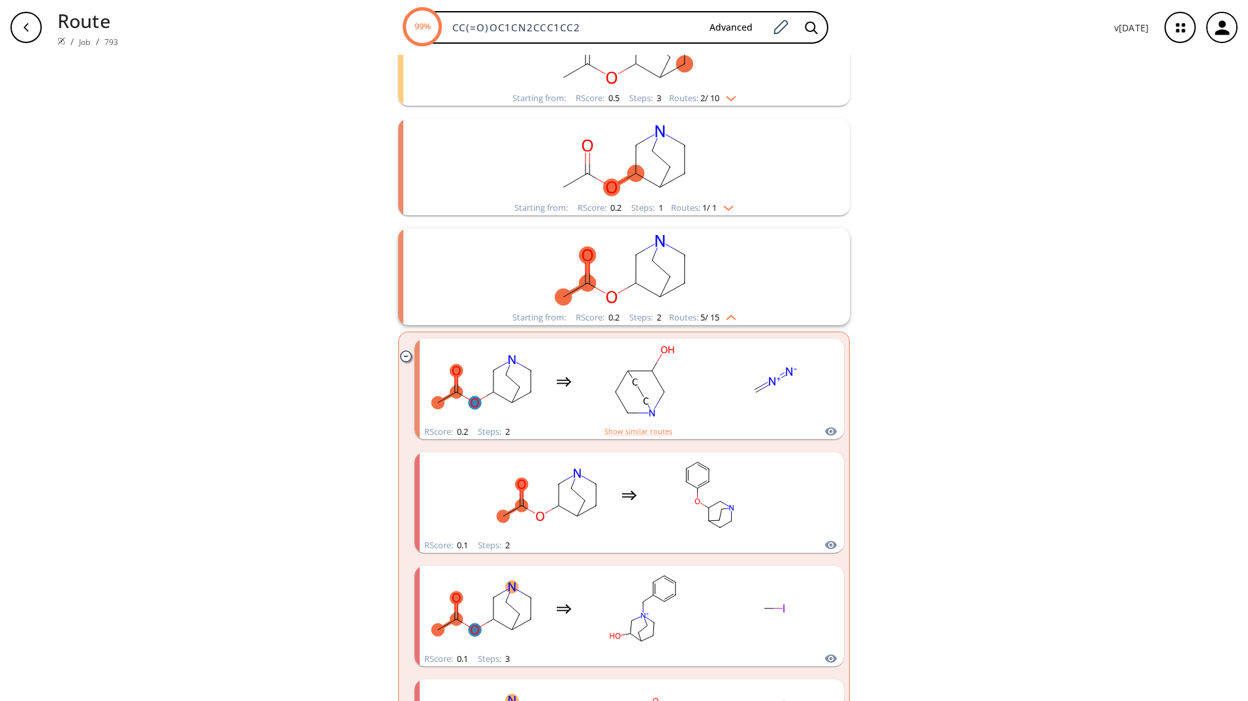
scroll to position [542, 0]
click at [217, 619] on div "clear 14 unique & 270 similar routes found Filter Starting from: RScore : 1.0 S…" at bounding box center [624, 264] width 1248 height 1502
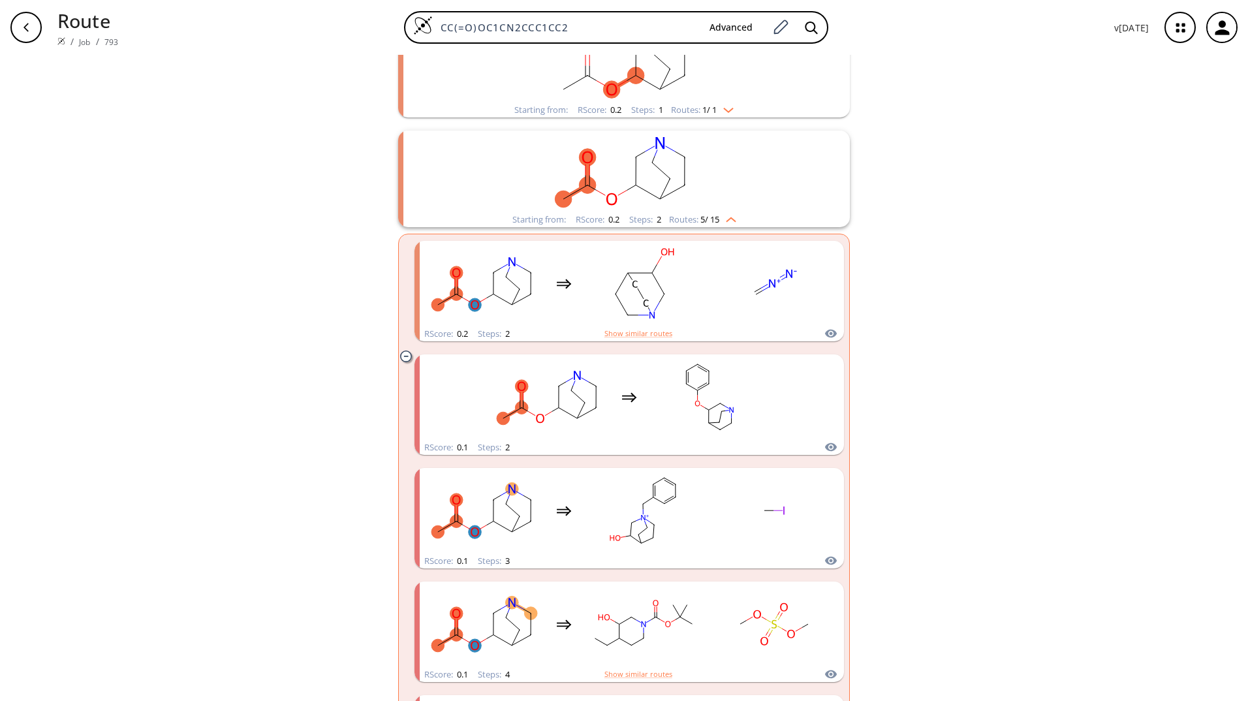
scroll to position [660, 0]
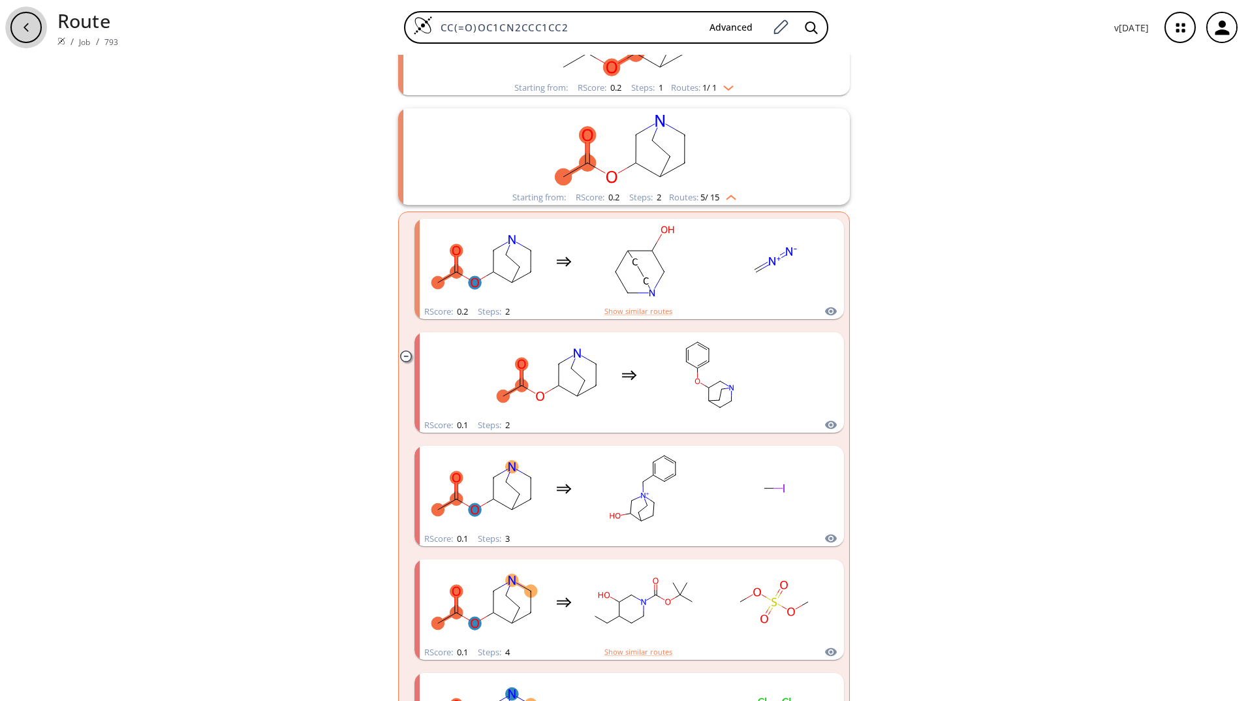
click at [27, 27] on icon "button" at bounding box center [26, 27] width 10 height 10
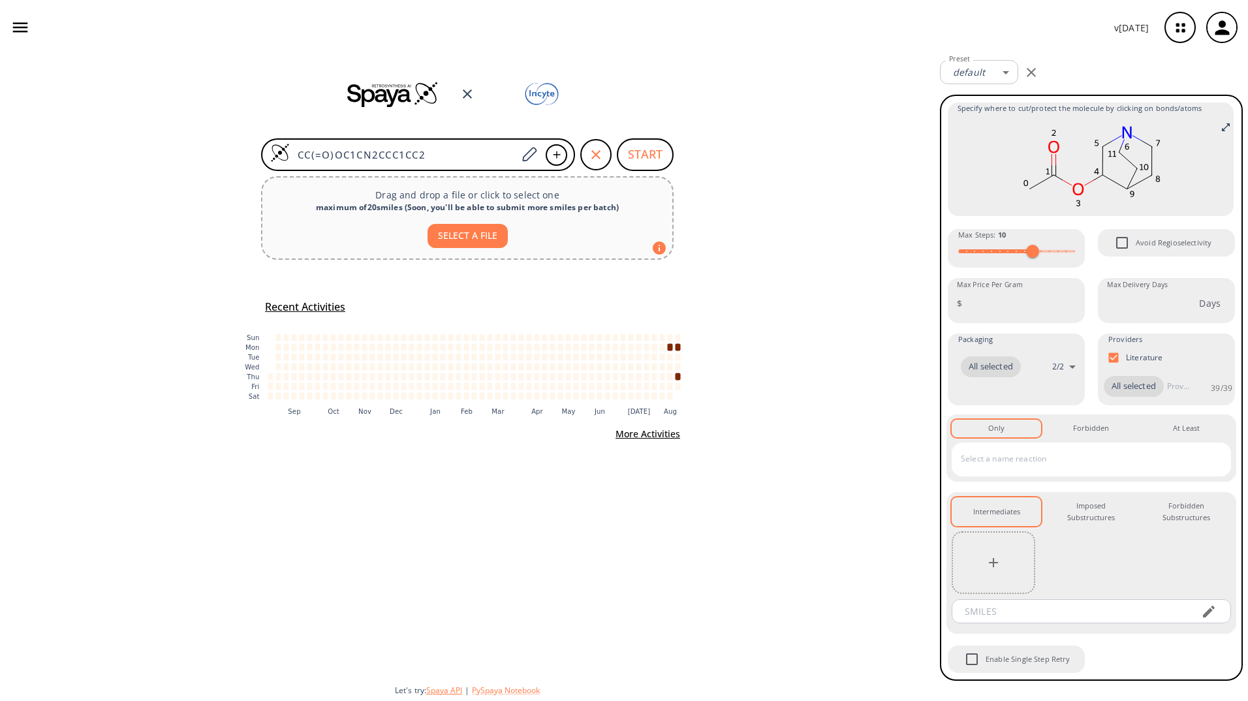
click at [444, 692] on button "Spaya API" at bounding box center [444, 690] width 36 height 11
drag, startPoint x: 679, startPoint y: 40, endPoint x: 561, endPoint y: 42, distance: 118.8
click at [561, 42] on div "v [DATE]" at bounding box center [624, 27] width 1248 height 55
drag, startPoint x: 761, startPoint y: 137, endPoint x: 767, endPoint y: 76, distance: 61.7
click at [767, 76] on div at bounding box center [467, 94] width 935 height 78
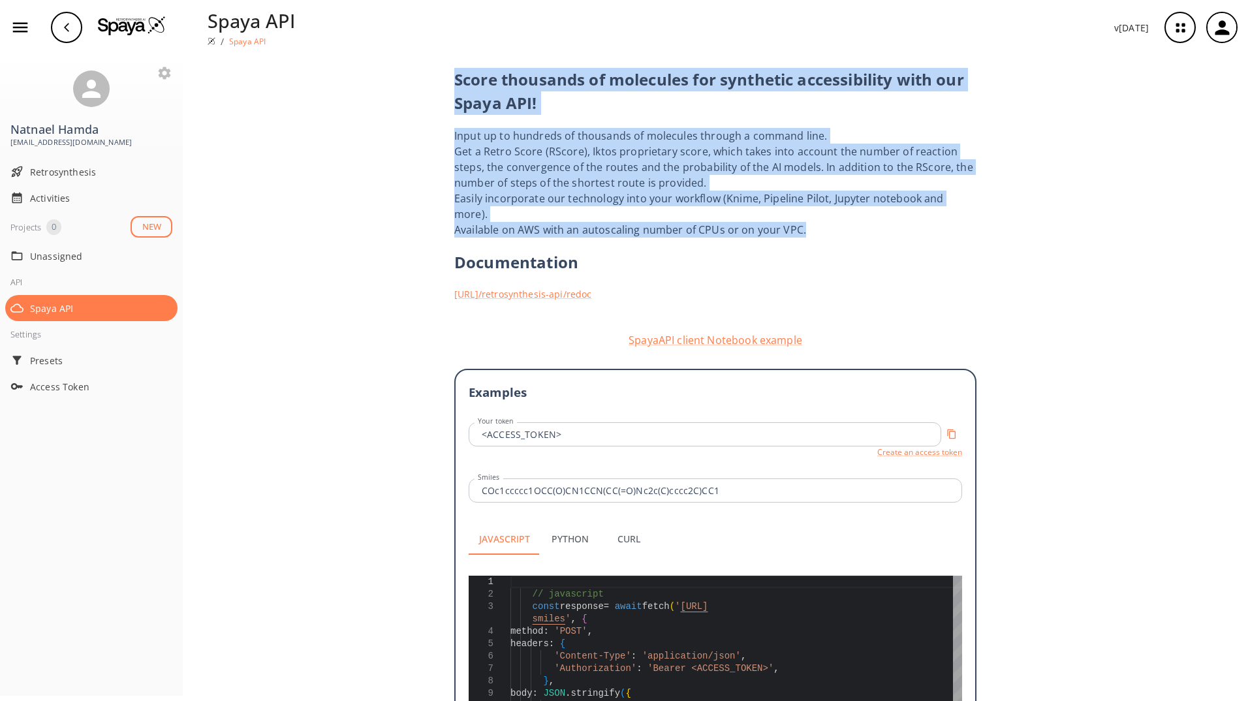
drag, startPoint x: 825, startPoint y: 214, endPoint x: 431, endPoint y: 76, distance: 417.5
click at [431, 76] on div "Score thousands of molecules for synthetic accessibility with our Spaya API! In…" at bounding box center [715, 466] width 1065 height 823
drag, startPoint x: 431, startPoint y: 76, endPoint x: 510, endPoint y: 142, distance: 102.4
click at [510, 142] on div "Input up to hundreds of thousands of molecules through a command line." at bounding box center [715, 136] width 522 height 16
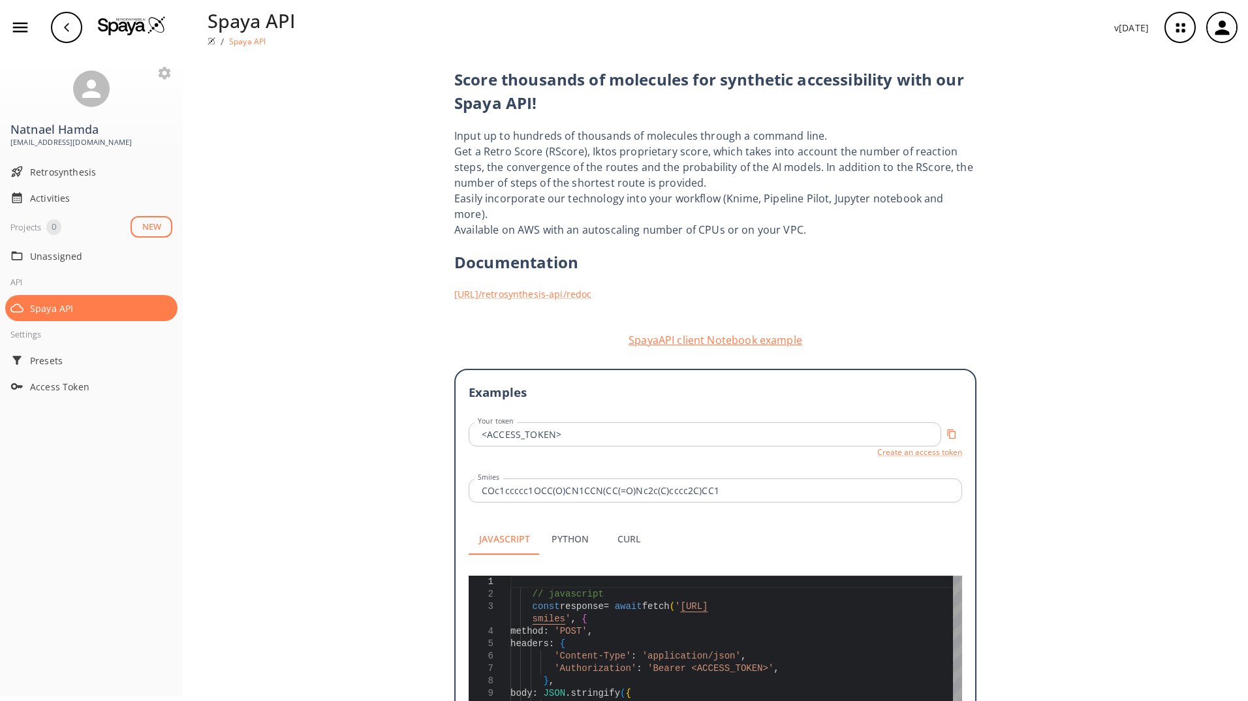
drag, startPoint x: 758, startPoint y: 320, endPoint x: 732, endPoint y: 323, distance: 26.3
click at [732, 332] on button "SpayaAPI client Notebook example" at bounding box center [715, 340] width 522 height 16
